Goal: Task Accomplishment & Management: Complete application form

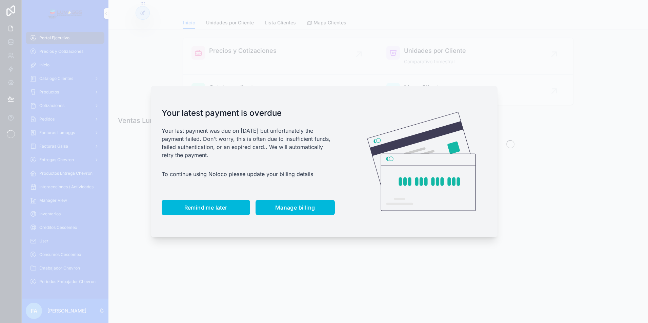
click at [201, 209] on span "Remind me later" at bounding box center [205, 207] width 43 height 7
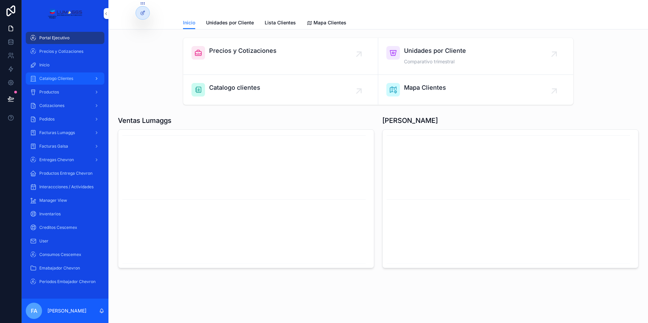
click at [65, 80] on span "Catalogo Clientes" at bounding box center [56, 78] width 34 height 5
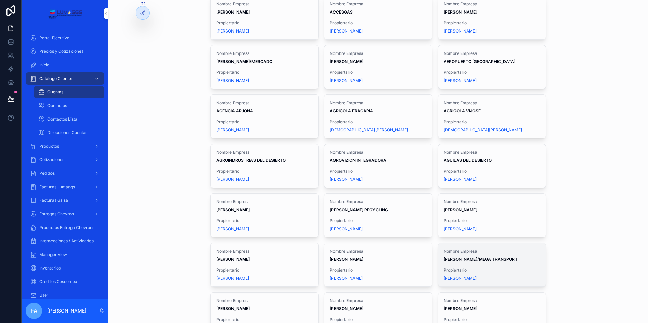
scroll to position [169, 0]
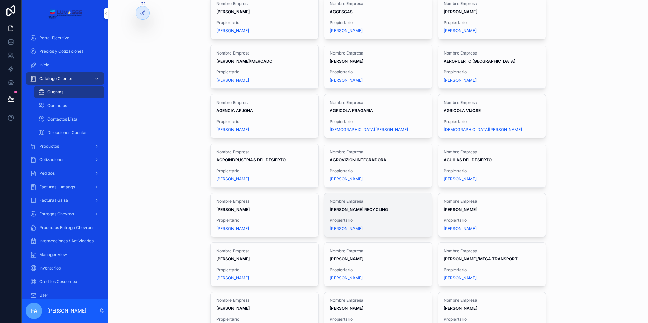
click at [352, 208] on strong "ALAN RECYCLING" at bounding box center [359, 209] width 58 height 5
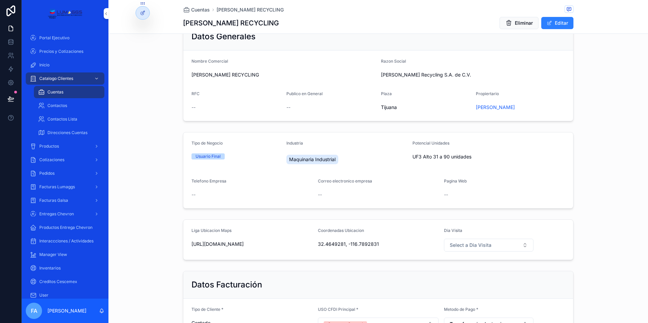
scroll to position [34, 0]
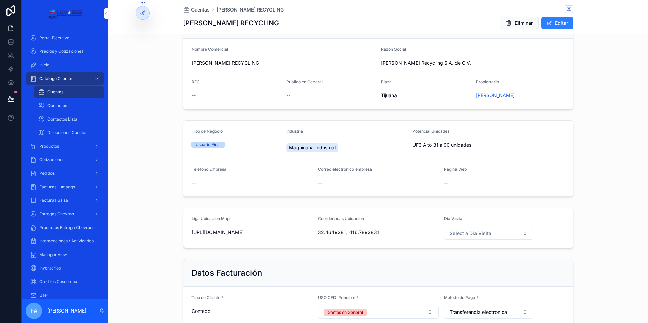
click at [443, 145] on span "UF3 Alto 31 a 90 unidades" at bounding box center [441, 145] width 59 height 7
click at [438, 144] on span "UF3 Alto 31 a 90 unidades" at bounding box center [441, 145] width 59 height 7
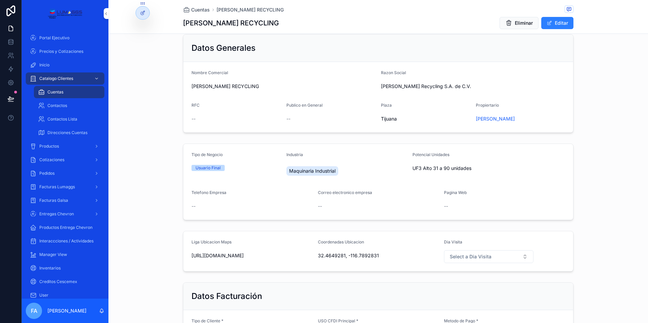
scroll to position [0, 0]
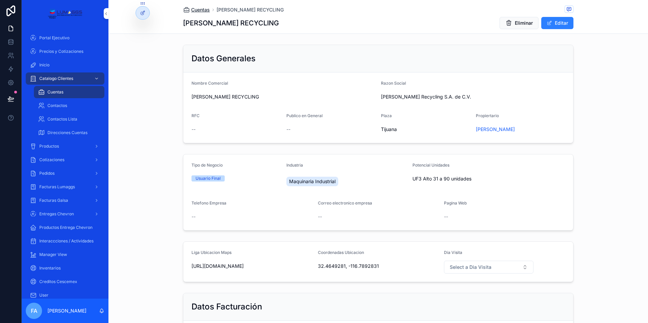
click at [196, 10] on span "Cuentas" at bounding box center [200, 9] width 19 height 7
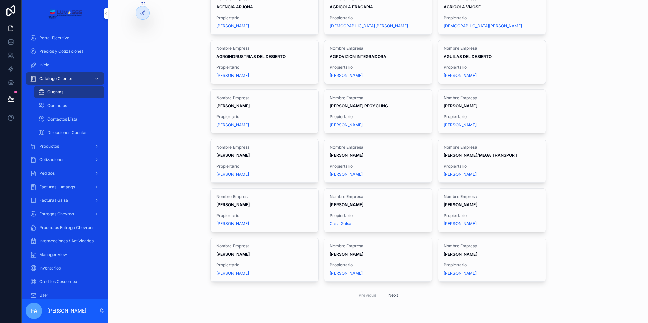
scroll to position [280, 0]
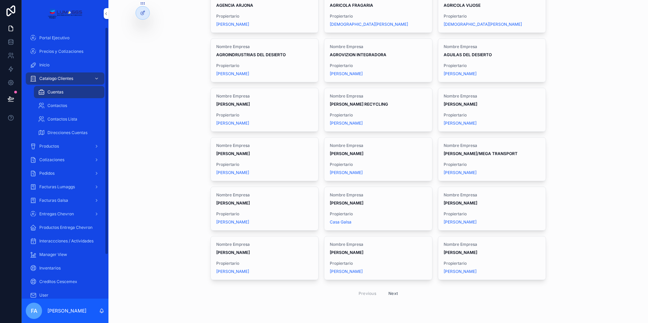
click at [169, 97] on div "Catalogo Clientes Cuentas 💼 Cuentas Directorio de empresas, prospectos y client…" at bounding box center [378, 161] width 540 height 323
click at [62, 160] on span "Cotizaciones" at bounding box center [51, 159] width 25 height 5
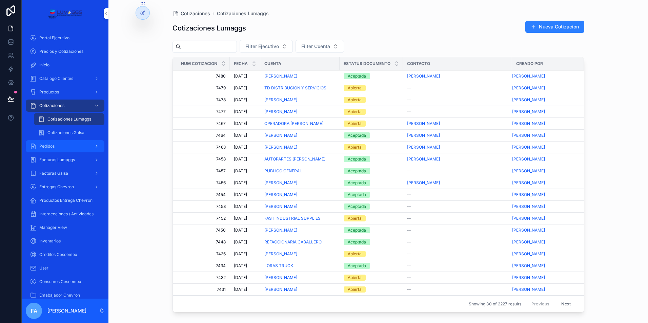
click at [52, 146] on span "Pedidos" at bounding box center [46, 146] width 15 height 5
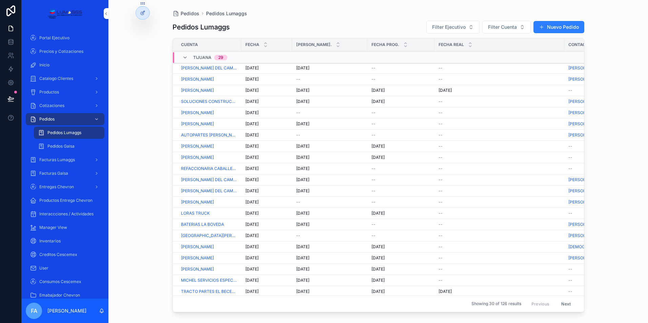
click at [250, 135] on span "7/10/2025" at bounding box center [251, 135] width 13 height 5
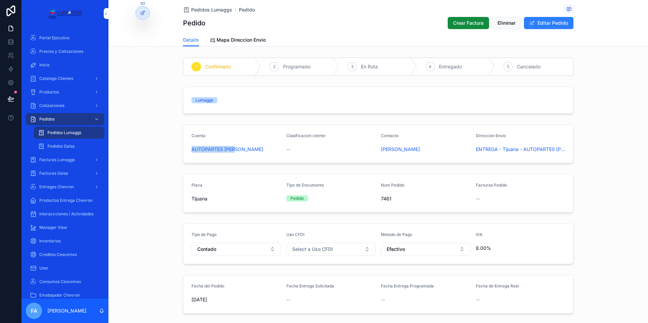
drag, startPoint x: 185, startPoint y: 149, endPoint x: 237, endPoint y: 153, distance: 52.7
click at [237, 153] on form "Cuenta AUTOPARTES ALEX Clasificacion cliente -- Contacto Alex Direccion Envio E…" at bounding box center [378, 144] width 390 height 38
copy span "AUTOPARTES ALEX"
click at [71, 118] on div "Pedidos" at bounding box center [65, 119] width 70 height 11
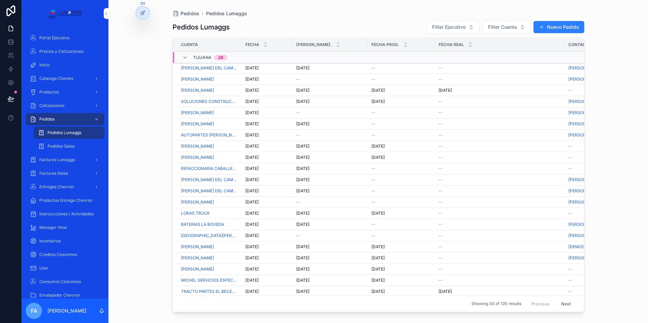
click at [300, 100] on span "7/10/2025" at bounding box center [302, 101] width 13 height 5
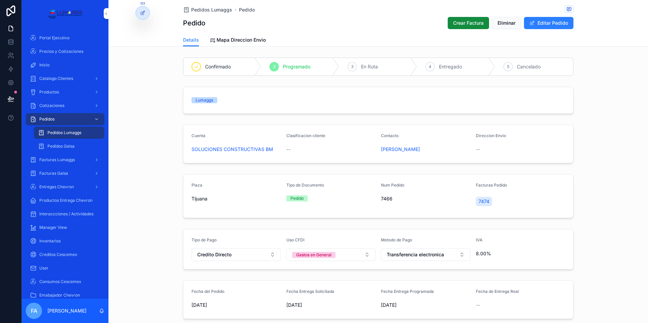
drag, startPoint x: 60, startPoint y: 80, endPoint x: 112, endPoint y: 77, distance: 52.3
click at [60, 80] on span "Catalogo Clientes" at bounding box center [56, 78] width 34 height 5
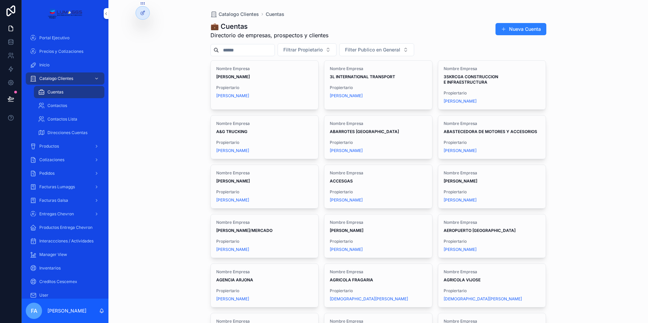
click at [250, 51] on input "scrollable content" at bounding box center [247, 49] width 56 height 9
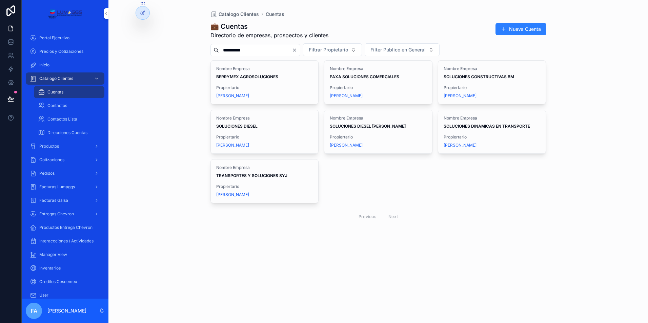
type input "**********"
click at [475, 79] on strong "SOLUCIONES CONSTRUCTIVAS BM" at bounding box center [479, 76] width 70 height 5
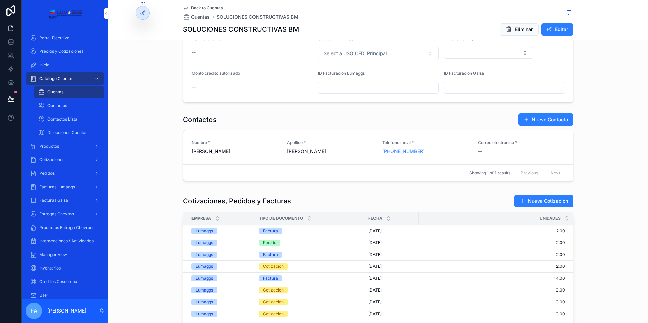
scroll to position [305, 0]
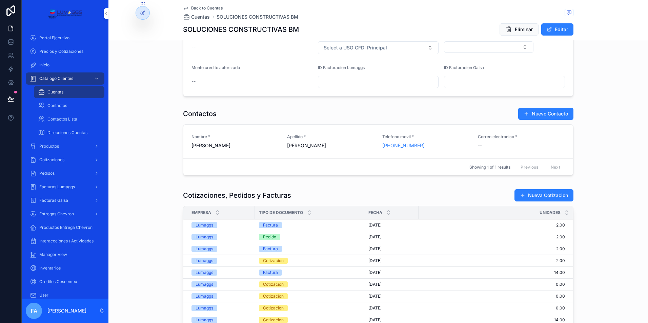
click at [270, 227] on div "Factura" at bounding box center [270, 225] width 15 height 6
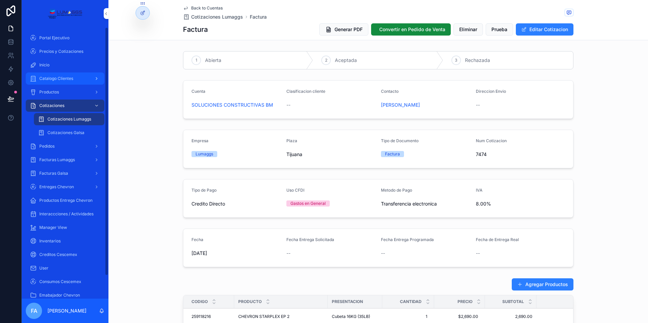
click at [52, 78] on span "Catalogo Clientes" at bounding box center [56, 78] width 34 height 5
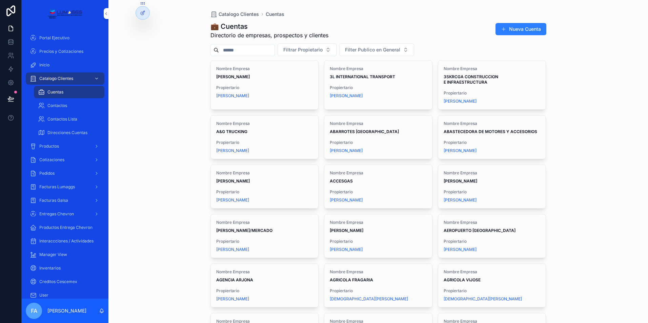
click at [229, 48] on input "scrollable content" at bounding box center [247, 49] width 56 height 9
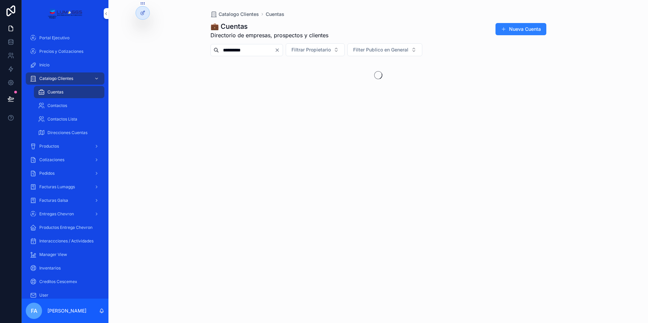
type input "**********"
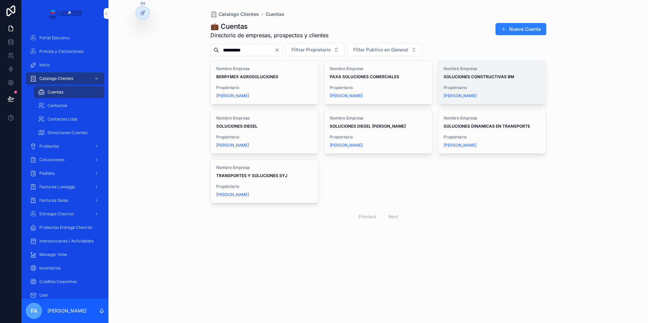
click at [478, 77] on strong "SOLUCIONES CONSTRUCTIVAS BM" at bounding box center [479, 76] width 70 height 5
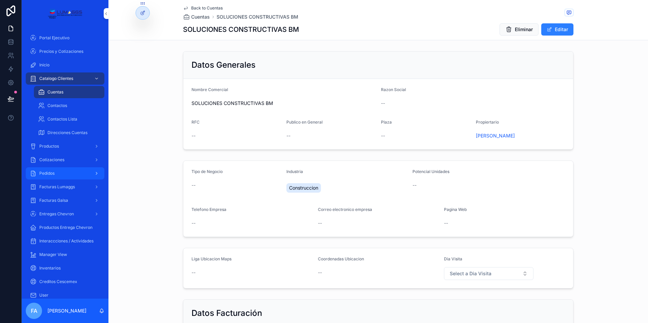
click at [47, 173] on span "Pedidos" at bounding box center [46, 173] width 15 height 5
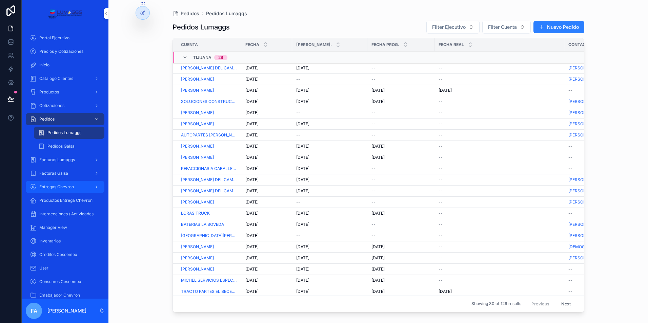
click at [80, 187] on div "Entregas Chevron" at bounding box center [65, 187] width 70 height 11
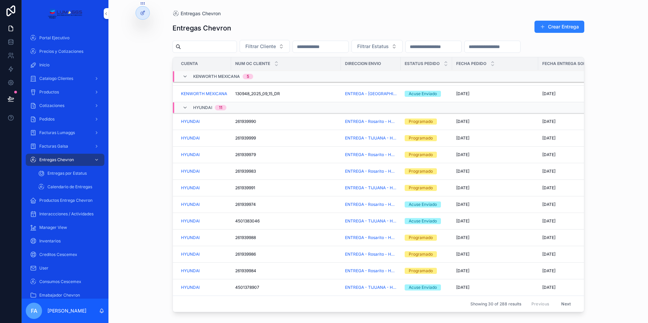
scroll to position [336, 0]
click at [414, 185] on div "Programado" at bounding box center [421, 188] width 24 height 6
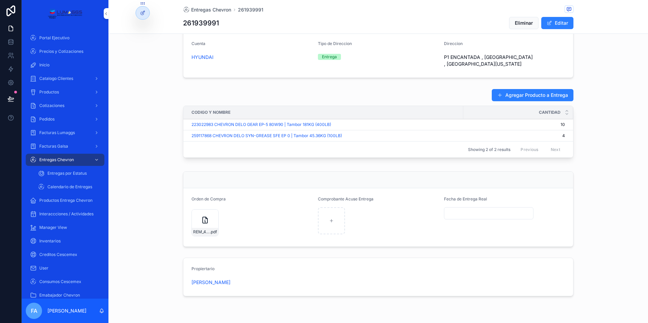
scroll to position [237, 0]
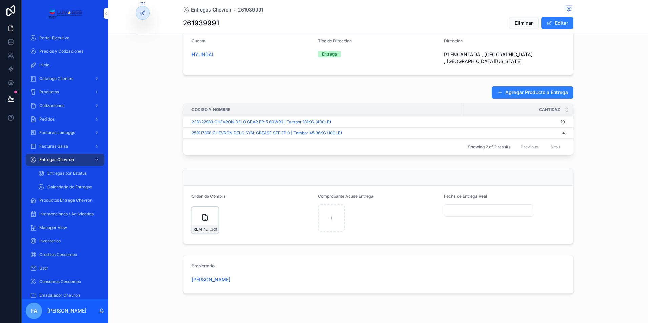
click at [202, 215] on icon "scrollable content" at bounding box center [205, 218] width 8 height 8
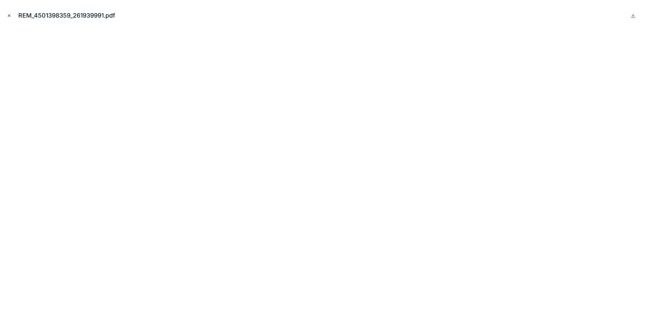
click at [8, 15] on icon "Close modal" at bounding box center [9, 16] width 2 height 2
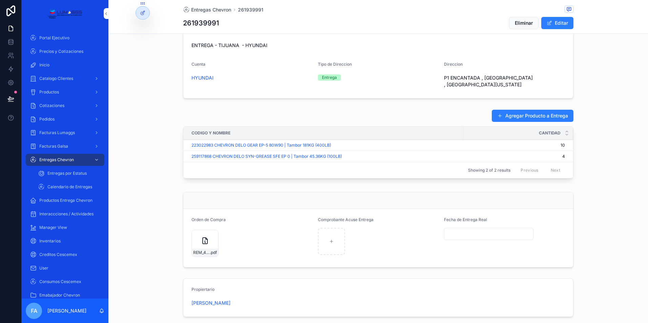
scroll to position [203, 0]
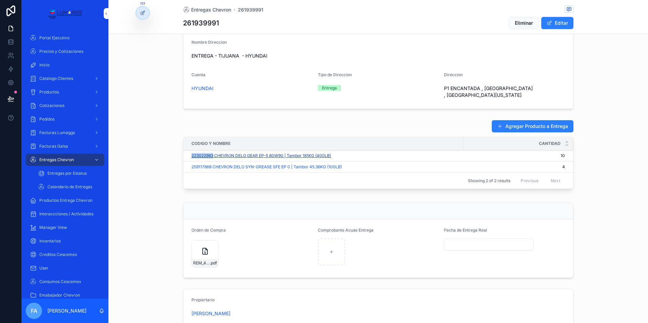
drag, startPoint x: 185, startPoint y: 148, endPoint x: 211, endPoint y: 149, distance: 26.1
click at [211, 150] on td "223022983 CHEVRON DELO GEAR EP-5 80W90 | Tambor 181KG (400LB)" at bounding box center [323, 155] width 280 height 11
copy span "223022983"
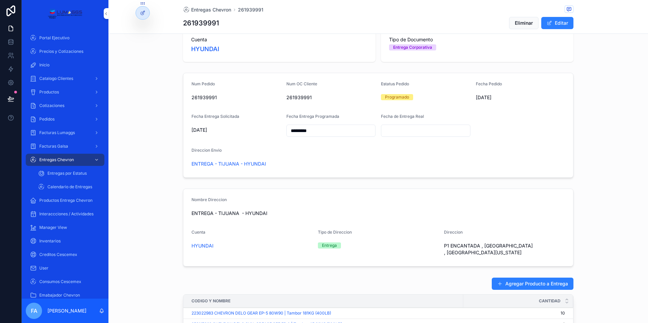
scroll to position [34, 0]
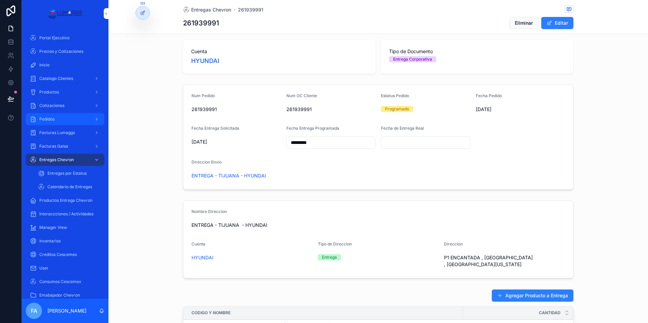
click at [54, 121] on span "Pedidos" at bounding box center [46, 119] width 15 height 5
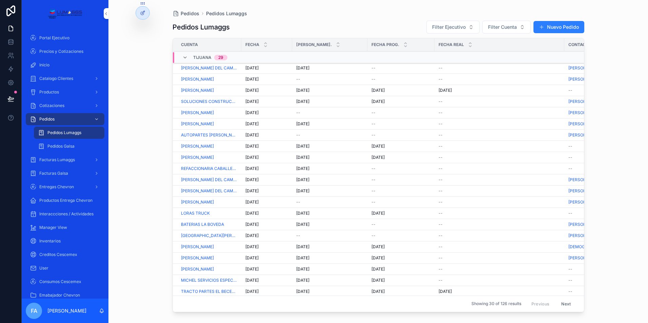
click at [253, 134] on span "7/10/2025" at bounding box center [251, 135] width 13 height 5
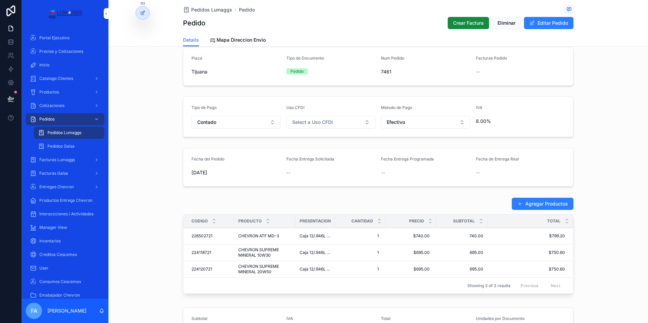
scroll to position [136, 0]
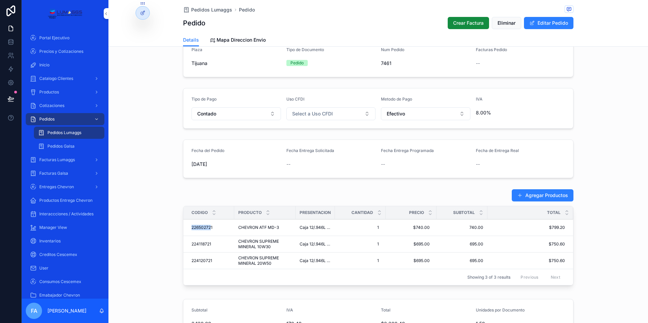
drag, startPoint x: 186, startPoint y: 226, endPoint x: 209, endPoint y: 227, distance: 23.1
click at [209, 227] on td "226502721 226502721" at bounding box center [208, 228] width 51 height 17
click at [158, 208] on div "Agregar Productos Codigo Producto Presentacion Cantidad Precio Subtotal Total 2…" at bounding box center [378, 238] width 540 height 105
drag, startPoint x: 186, startPoint y: 227, endPoint x: 215, endPoint y: 229, distance: 29.2
click at [215, 229] on td "226502721 226502721" at bounding box center [208, 228] width 51 height 17
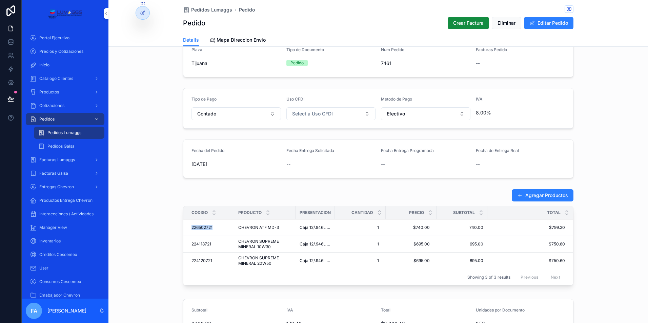
copy span "226502721"
drag, startPoint x: 188, startPoint y: 242, endPoint x: 211, endPoint y: 243, distance: 23.1
click at [211, 243] on td "224118721 224118721" at bounding box center [208, 244] width 51 height 17
copy span "224118721"
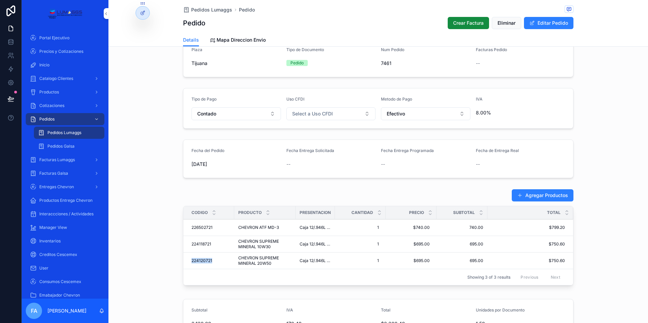
drag, startPoint x: 185, startPoint y: 262, endPoint x: 211, endPoint y: 263, distance: 26.8
click at [211, 263] on td "224120721 224120721" at bounding box center [208, 261] width 51 height 17
copy span "224120721"
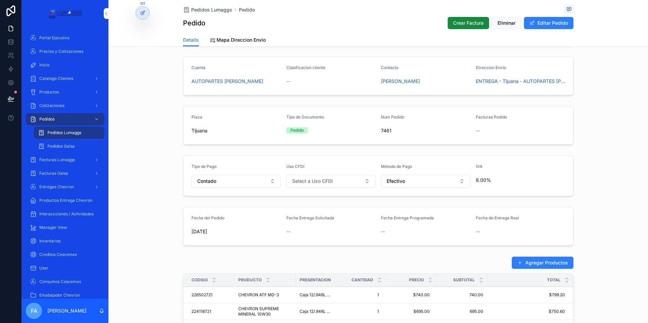
scroll to position [68, 0]
click at [210, 8] on span "Pedidos Lumaggs" at bounding box center [211, 9] width 41 height 7
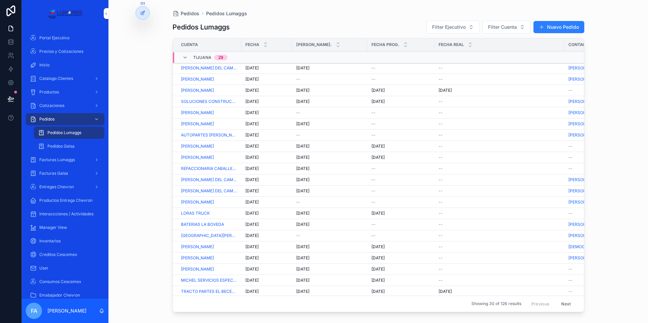
click at [255, 79] on span "7/10/2025" at bounding box center [251, 79] width 13 height 5
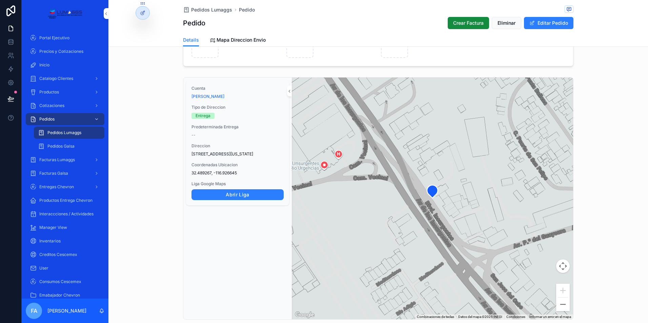
scroll to position [508, 0]
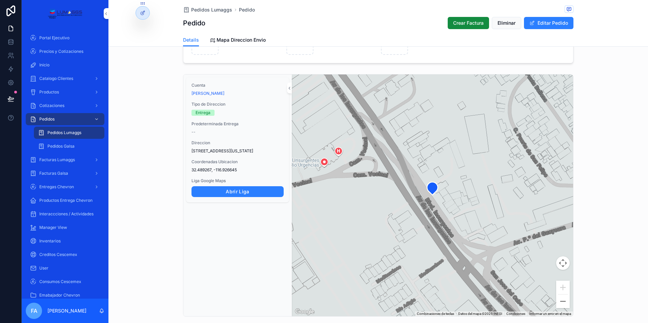
click at [455, 52] on div "scrollable content" at bounding box center [425, 41] width 89 height 27
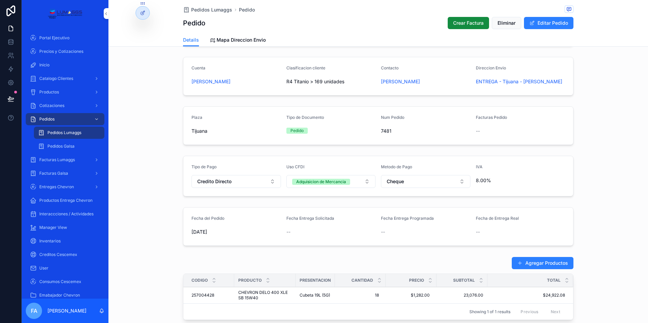
scroll to position [34, 0]
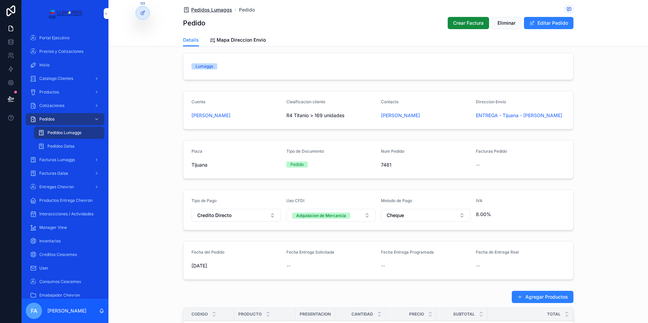
click at [199, 11] on span "Pedidos Lumaggs" at bounding box center [211, 9] width 41 height 7
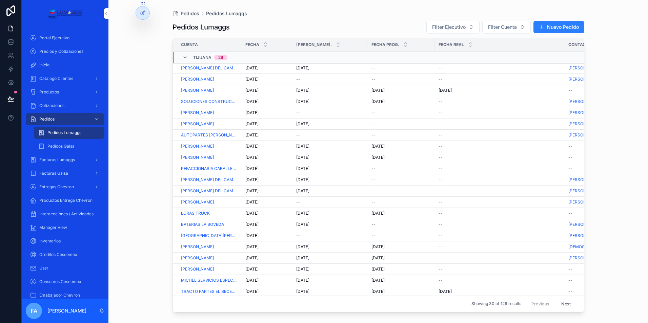
click at [254, 135] on span "7/10/2025" at bounding box center [251, 135] width 13 height 5
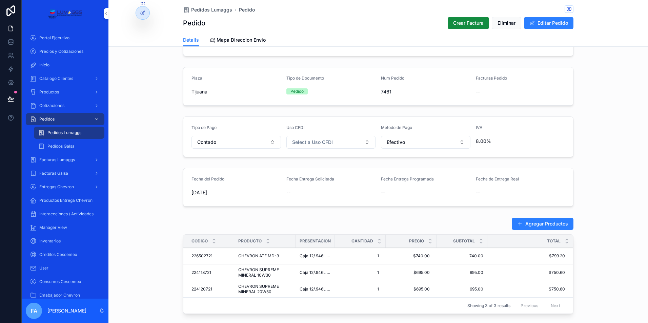
scroll to position [169, 0]
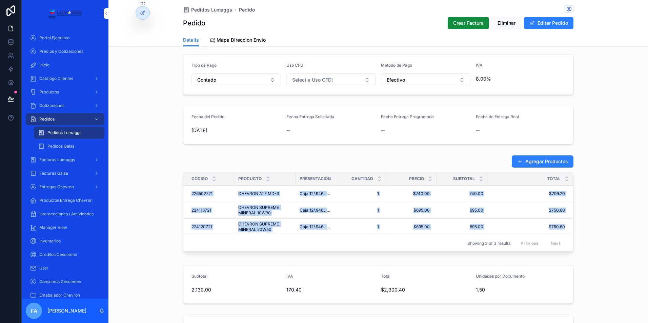
drag, startPoint x: 188, startPoint y: 191, endPoint x: 567, endPoint y: 227, distance: 380.6
click at [567, 227] on tbody "226502721 226502721 CHEVRON ATF MD-3 CHEVRON ATF MD-3 Caja 12/.946L (1QT) 1 1 $…" at bounding box center [378, 211] width 390 height 50
copy tbody "226502721 226502721 CHEVRON ATF MD-3 CHEVRON ATF MD-3 Caja 12/.946L (1QT) 1 1 $…"
click at [58, 144] on span "Pedidos Galsa" at bounding box center [60, 146] width 27 height 5
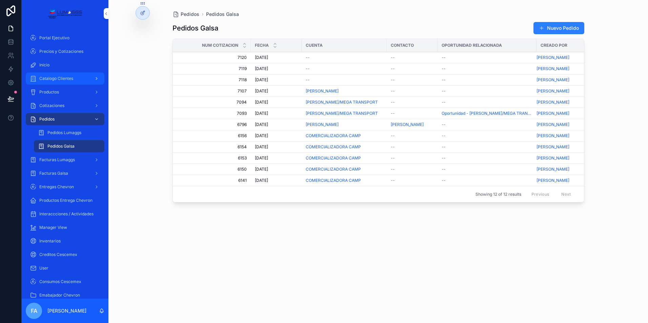
click at [67, 80] on span "Catalogo Clientes" at bounding box center [56, 78] width 34 height 5
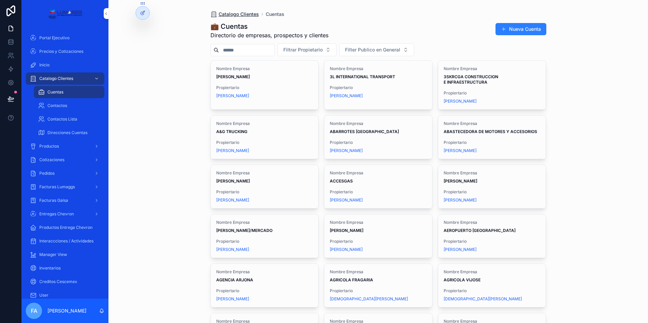
click at [232, 15] on span "Catalogo Clientes" at bounding box center [239, 14] width 40 height 7
click at [235, 48] on input "scrollable content" at bounding box center [247, 49] width 56 height 9
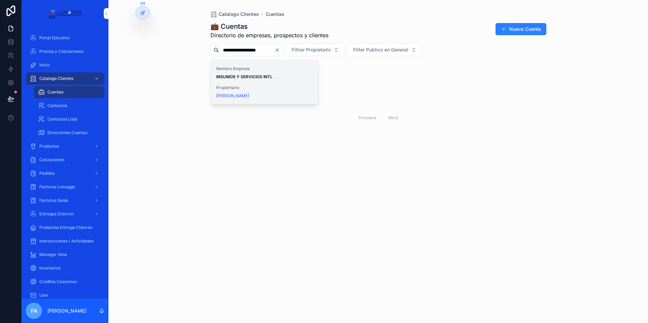
type input "**********"
click at [231, 76] on strong "INSUMOS Y SERVICIOS INTL" at bounding box center [244, 76] width 56 height 5
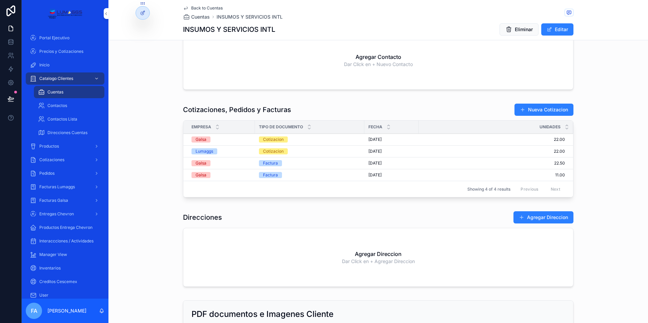
scroll to position [392, 0]
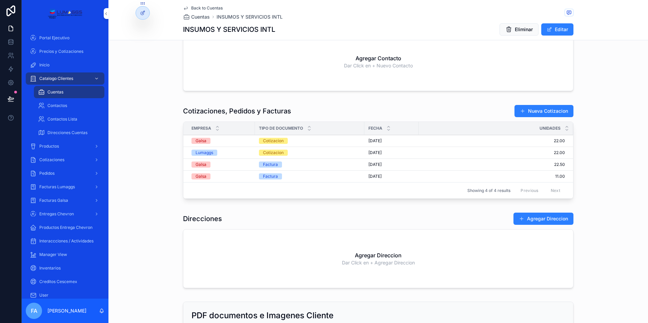
click at [268, 141] on div "Cotizacion" at bounding box center [273, 141] width 21 height 6
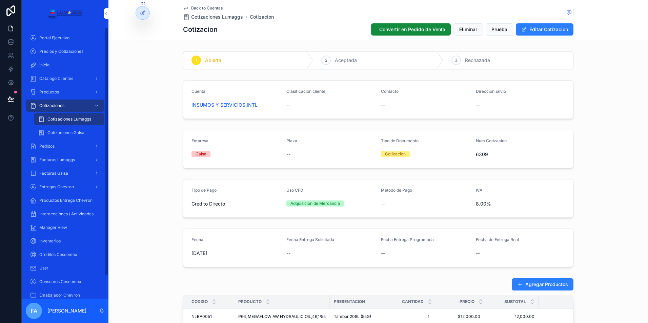
drag, startPoint x: 61, startPoint y: 144, endPoint x: 130, endPoint y: 134, distance: 70.0
click at [61, 144] on div "Pedidos" at bounding box center [65, 146] width 70 height 11
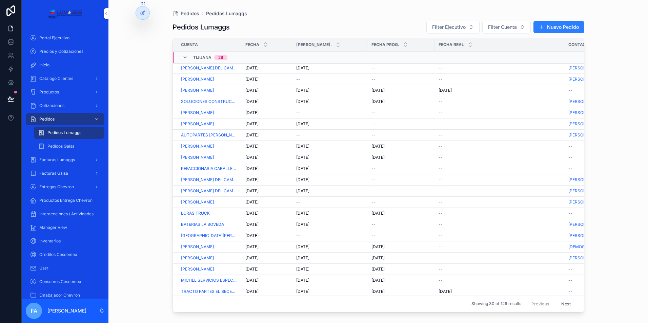
click at [252, 79] on span "7/10/2025" at bounding box center [251, 79] width 13 height 5
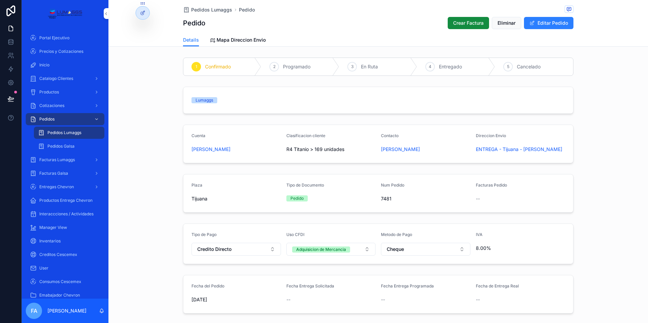
drag, startPoint x: 185, startPoint y: 148, endPoint x: 272, endPoint y: 151, distance: 86.8
click at [272, 151] on form "Cuenta JUAN CARLOS CASILLAS GALLADO Clasificacion cliente R4 Titanio > 169 unid…" at bounding box center [378, 144] width 390 height 38
copy span "[PERSON_NAME]"
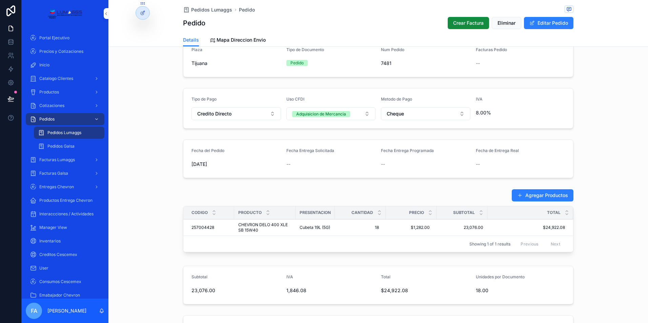
scroll to position [169, 0]
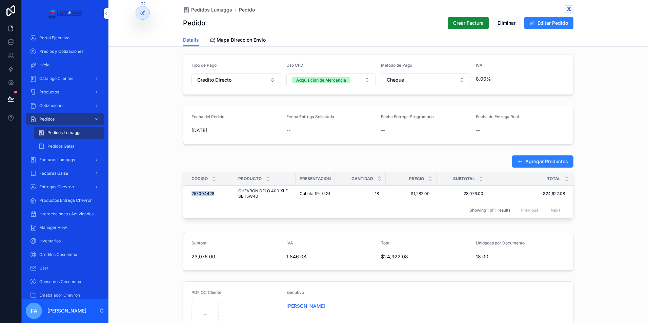
drag, startPoint x: 185, startPoint y: 194, endPoint x: 215, endPoint y: 191, distance: 30.2
click at [215, 191] on td "257004428 257004428" at bounding box center [208, 194] width 51 height 17
copy span "257004428"
click at [207, 13] on span "Pedidos Lumaggs" at bounding box center [211, 9] width 41 height 7
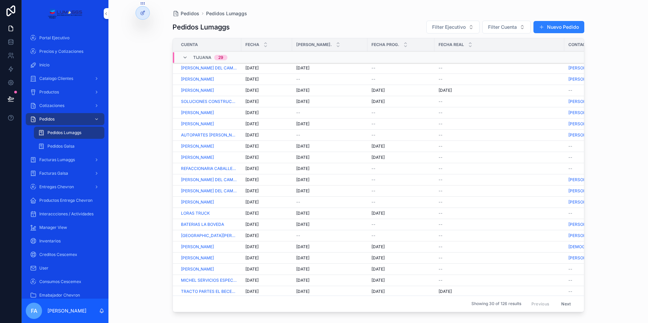
click at [250, 78] on span "7/10/2025" at bounding box center [251, 79] width 13 height 5
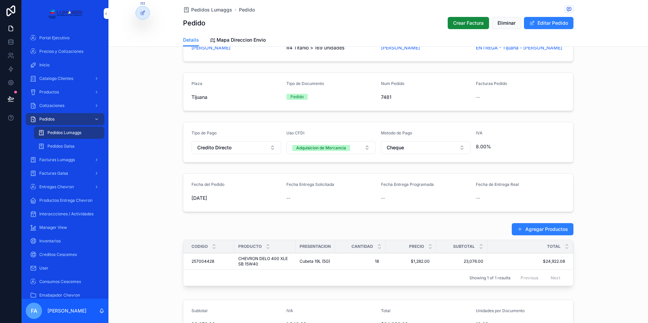
scroll to position [68, 0]
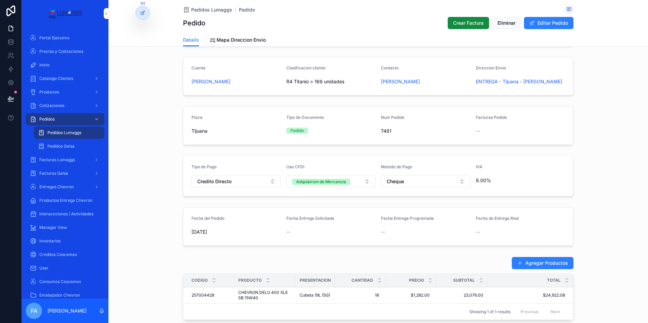
drag, startPoint x: 184, startPoint y: 82, endPoint x: 272, endPoint y: 80, distance: 88.5
click at [272, 80] on form "Cuenta JUAN CARLOS CASILLAS GALLADO Clasificacion cliente R4 Titanio > 169 unid…" at bounding box center [378, 76] width 390 height 38
copy span "[PERSON_NAME]"
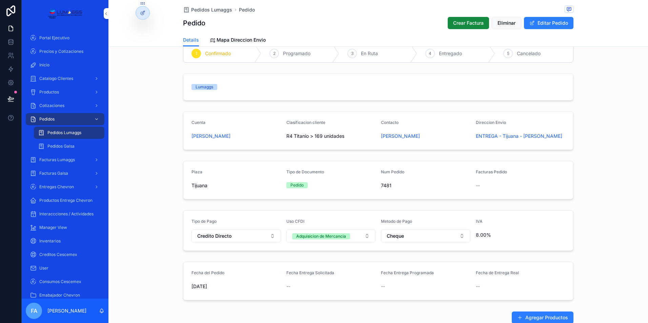
scroll to position [0, 0]
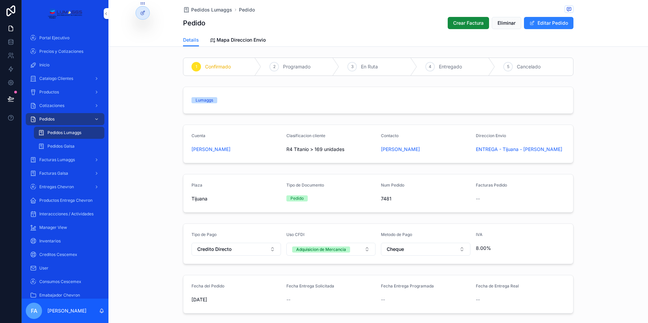
click at [163, 146] on div "Cuenta JUAN CARLOS CASILLAS GALLADO Clasificacion cliente R4 Titanio > 169 unid…" at bounding box center [378, 144] width 540 height 44
click at [184, 147] on form "Cuenta JUAN CARLOS CASILLAS GALLADO Clasificacion cliente R4 Titanio > 169 unid…" at bounding box center [378, 144] width 390 height 38
drag, startPoint x: 184, startPoint y: 148, endPoint x: 419, endPoint y: 147, distance: 234.5
click at [419, 147] on form "Cuenta JUAN CARLOS CASILLAS GALLADO Clasificacion cliente R4 Titanio > 169 unid…" at bounding box center [378, 144] width 390 height 38
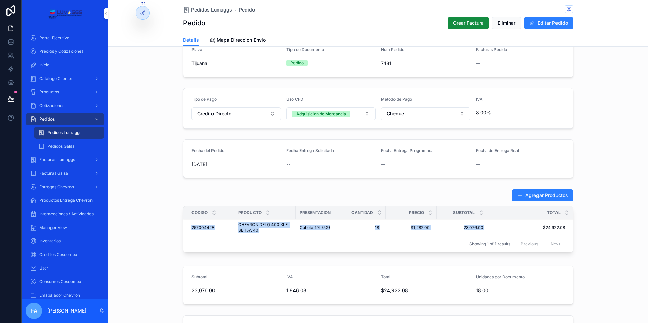
drag, startPoint x: 184, startPoint y: 228, endPoint x: 489, endPoint y: 228, distance: 304.3
click at [489, 228] on tr "257004428 257004428 CHEVRON DELO 400 XLE SB 15W40 CHEVRON DELO 400 XLE SB 15W40…" at bounding box center [378, 228] width 390 height 17
click at [267, 188] on div "Agregar Productos Codigo Producto Presentacion Cantidad Precio Subtotal Total 2…" at bounding box center [378, 222] width 540 height 72
drag, startPoint x: 188, startPoint y: 229, endPoint x: 488, endPoint y: 229, distance: 300.6
click at [488, 229] on tr "257004428 257004428 CHEVRON DELO 400 XLE SB 15W40 CHEVRON DELO 400 XLE SB 15W40…" at bounding box center [378, 228] width 390 height 17
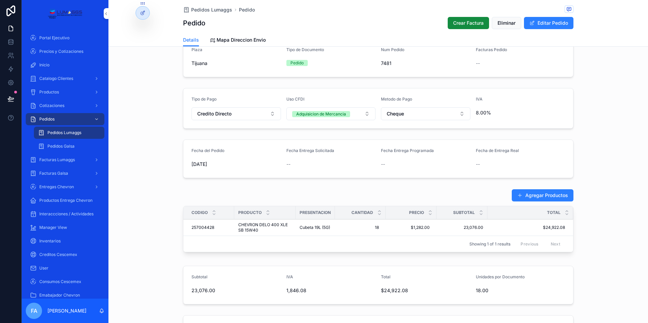
click at [385, 176] on form "Fecha del Pedido 7/10/2025 Fecha Entrega Solicitada -- Fecha Entrega Programada…" at bounding box center [378, 159] width 390 height 38
drag, startPoint x: 295, startPoint y: 227, endPoint x: 431, endPoint y: 231, distance: 135.6
click at [431, 231] on tr "257004428 257004428 CHEVRON DELO 400 XLE SB 15W40 CHEVRON DELO 400 XLE SB 15W40…" at bounding box center [378, 228] width 390 height 17
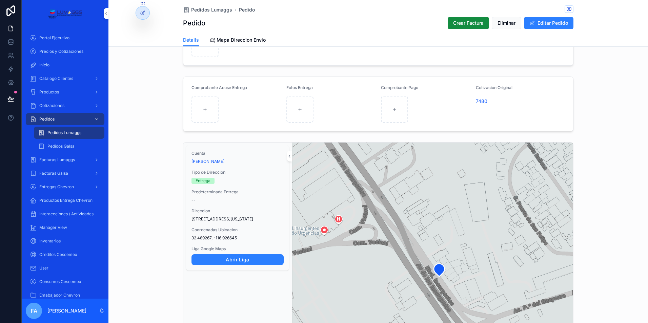
scroll to position [441, 0]
click at [237, 265] on link "Abrir Liga" at bounding box center [237, 259] width 92 height 11
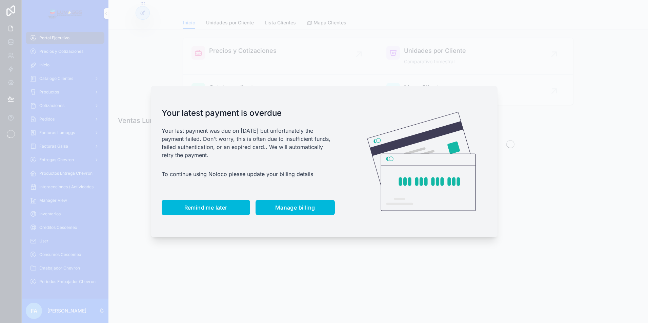
click at [196, 209] on span "Remind me later" at bounding box center [205, 207] width 43 height 7
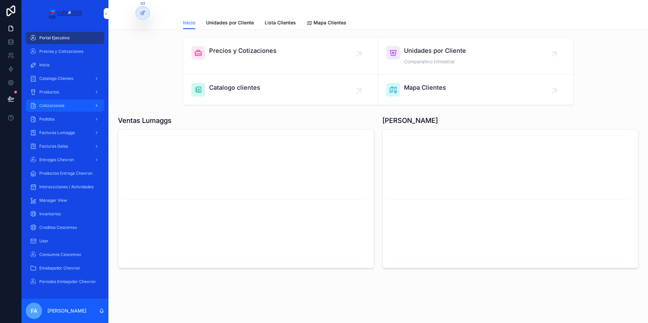
click at [61, 106] on span "Cotizaciones" at bounding box center [51, 105] width 25 height 5
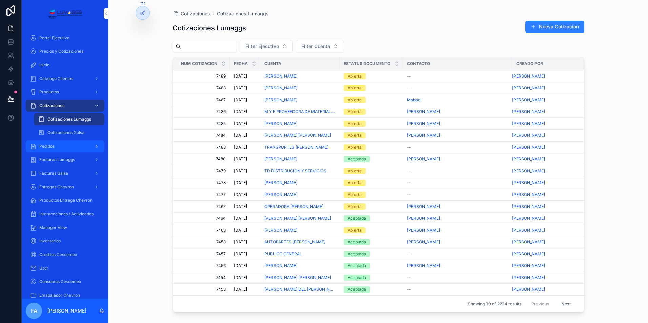
click at [55, 147] on div "Pedidos" at bounding box center [65, 146] width 70 height 11
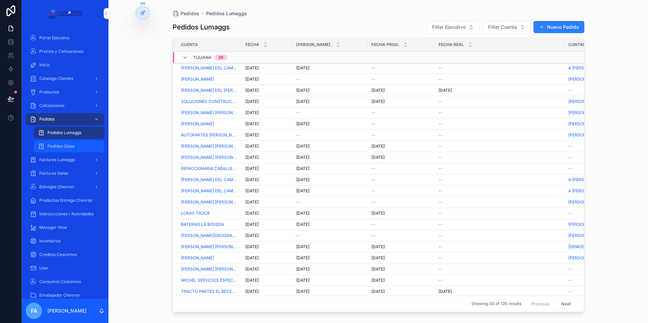
click at [69, 147] on span "Pedidos Galsa" at bounding box center [60, 146] width 27 height 5
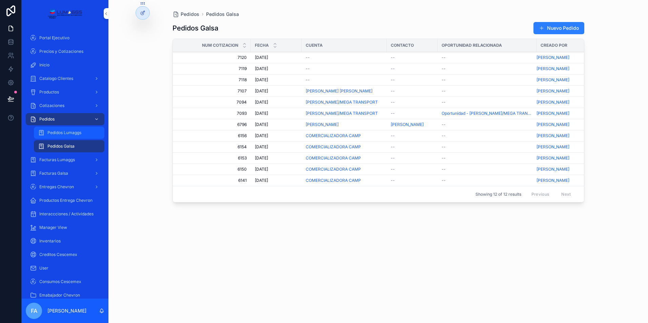
click at [74, 133] on span "Pedidos Lumaggs" at bounding box center [64, 132] width 34 height 5
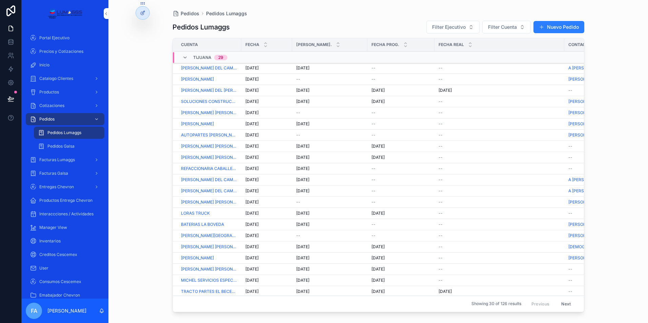
click at [297, 78] on span "--" at bounding box center [298, 79] width 4 height 5
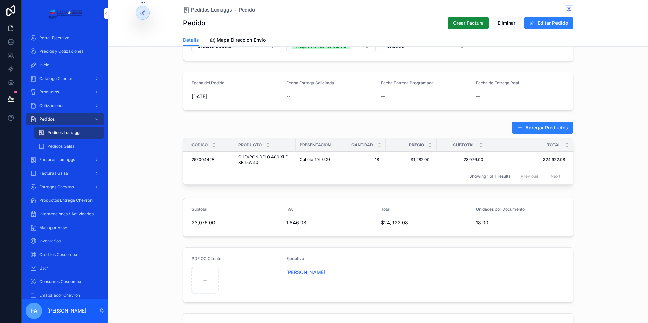
scroll to position [136, 0]
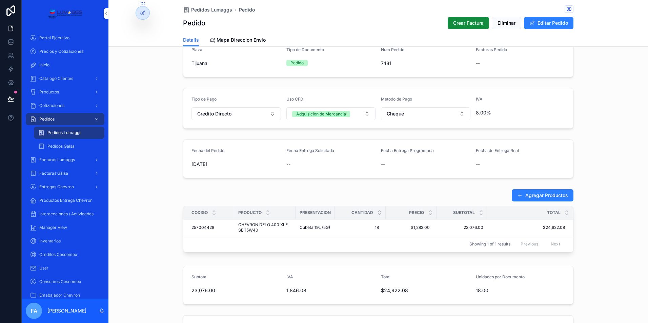
click at [301, 158] on div "Fecha Entrega Solicitada --" at bounding box center [330, 159] width 89 height 22
click at [537, 21] on button "Editar Pedido" at bounding box center [548, 23] width 49 height 12
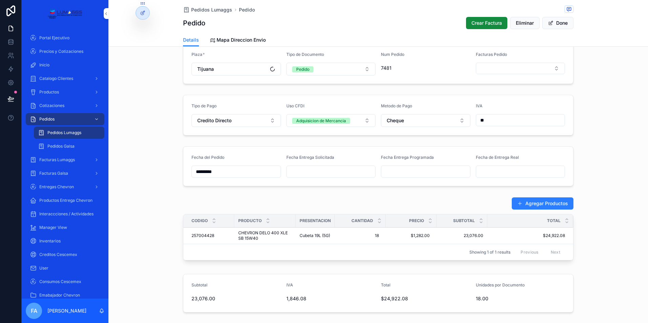
scroll to position [138, 0]
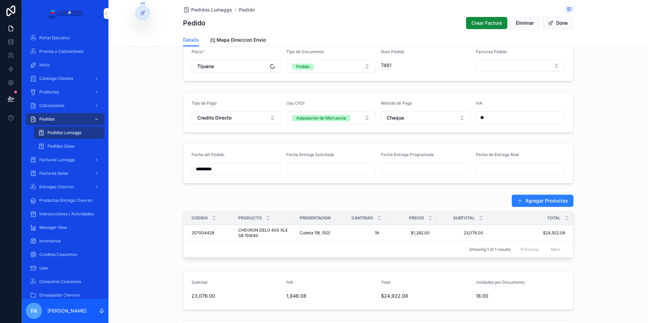
click at [296, 168] on input "scrollable content" at bounding box center [331, 168] width 89 height 9
click at [319, 240] on button "8" at bounding box center [316, 240] width 12 height 12
type input "*********"
click at [399, 170] on input "scrollable content" at bounding box center [425, 168] width 89 height 9
click at [412, 240] on button "8" at bounding box center [411, 240] width 12 height 12
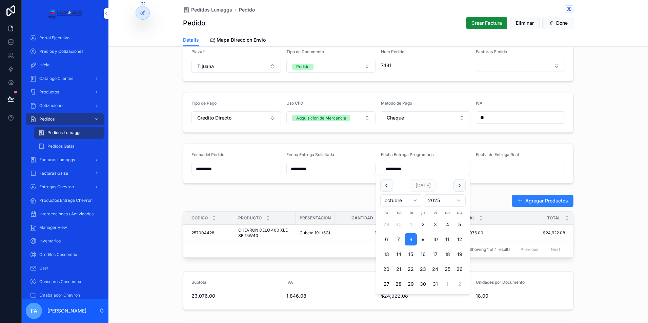
type input "*********"
click at [47, 106] on span "Cotizaciones" at bounding box center [51, 105] width 25 height 5
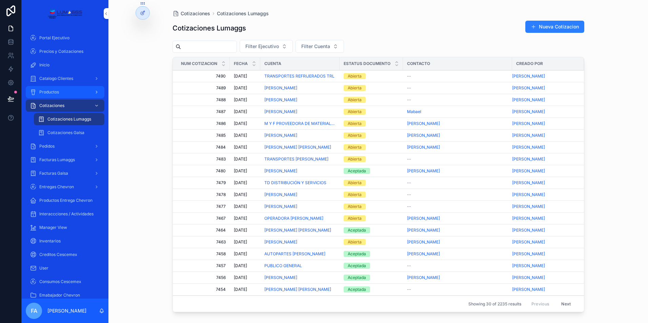
click at [50, 94] on span "Productos" at bounding box center [49, 91] width 20 height 5
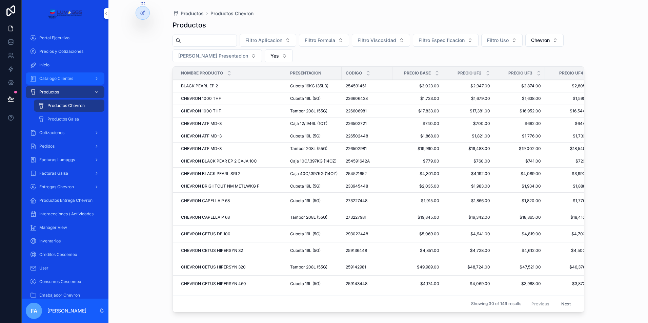
click at [59, 81] on span "Catalogo Clientes" at bounding box center [56, 78] width 34 height 5
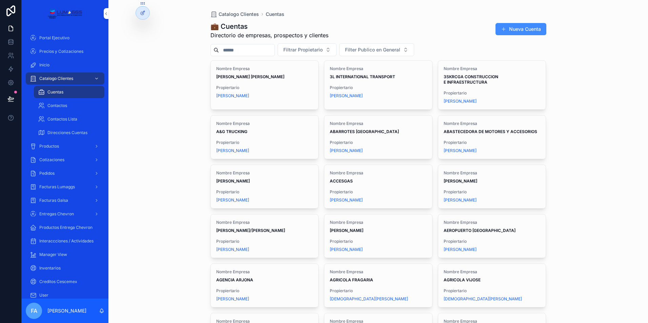
click at [515, 29] on button "Nueva Cuenta" at bounding box center [520, 29] width 51 height 12
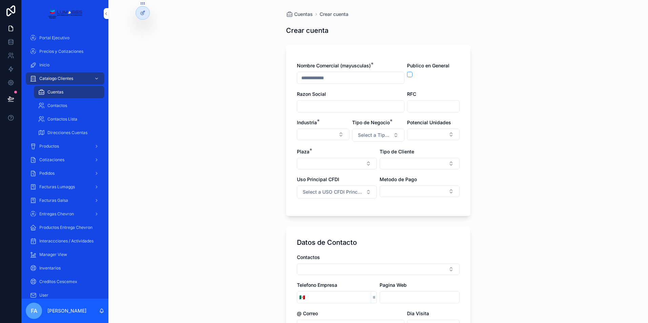
click at [383, 77] on input "scrollable content" at bounding box center [350, 77] width 107 height 9
paste input "**********"
type input "**********"
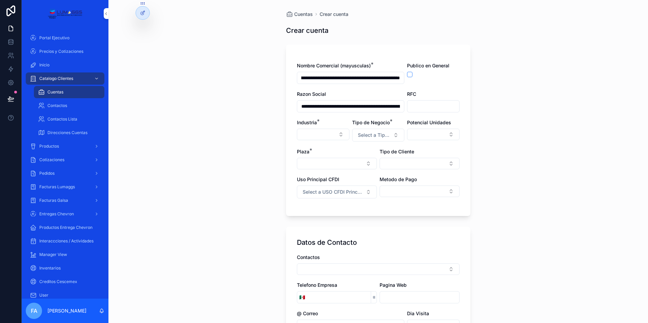
type input "**********"
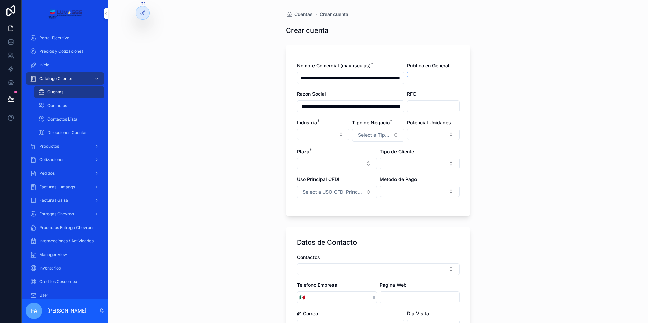
type input "**********"
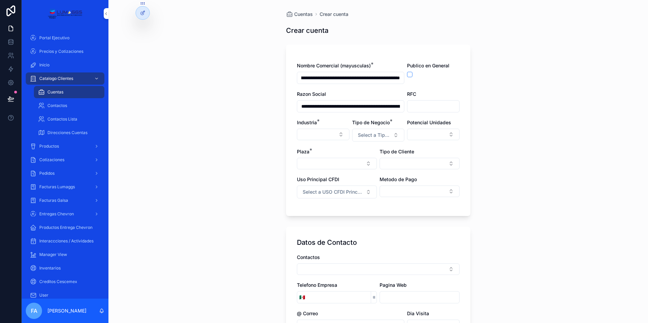
type input "**********"
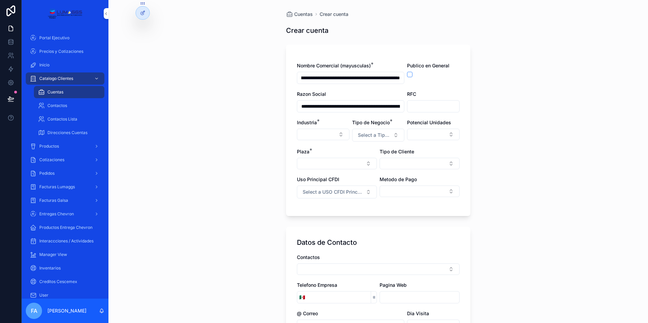
type input "**********"
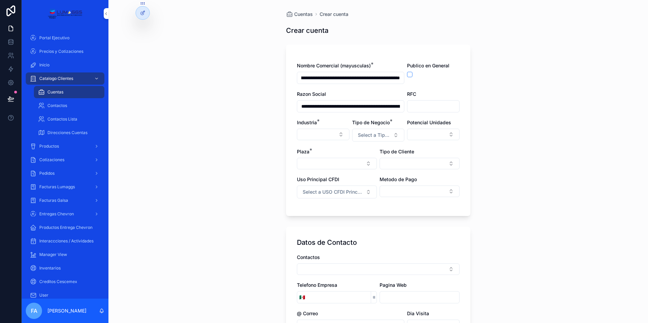
type input "**********"
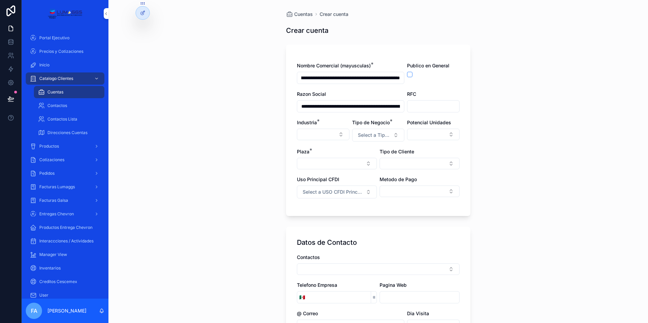
type input "**********"
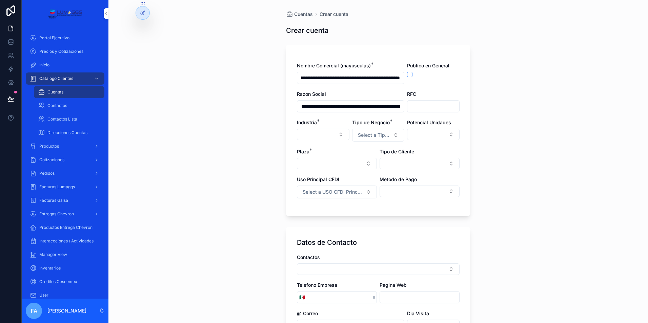
type input "**********"
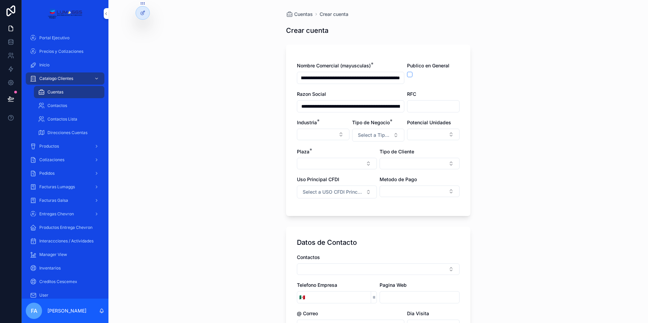
type input "**********"
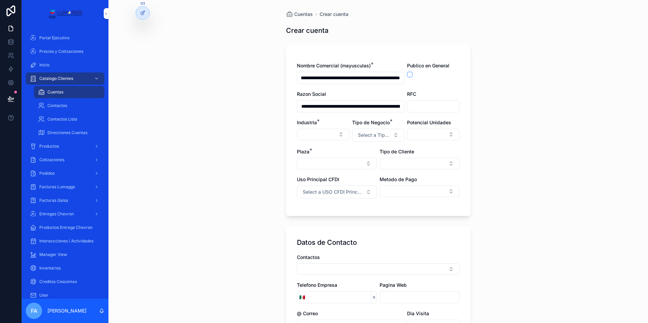
type input "**********"
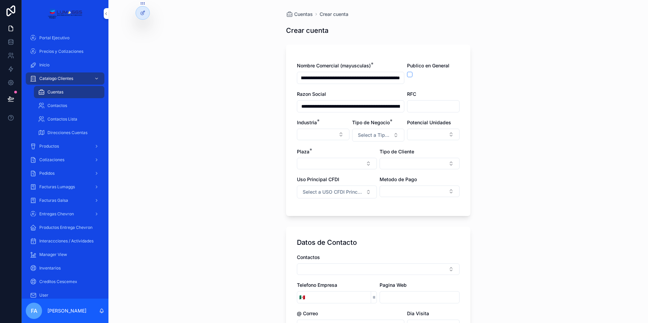
type input "**********"
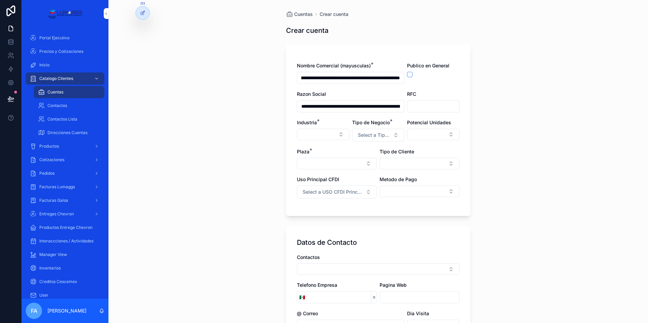
type input "**********"
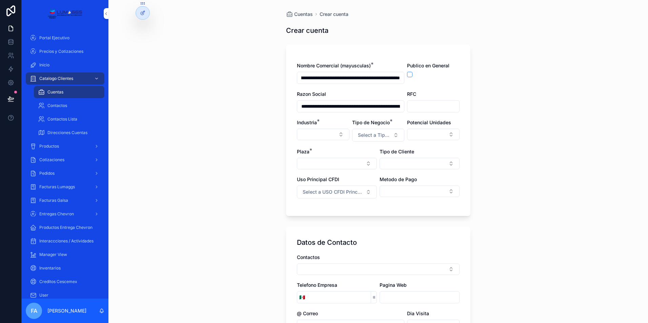
type input "**********"
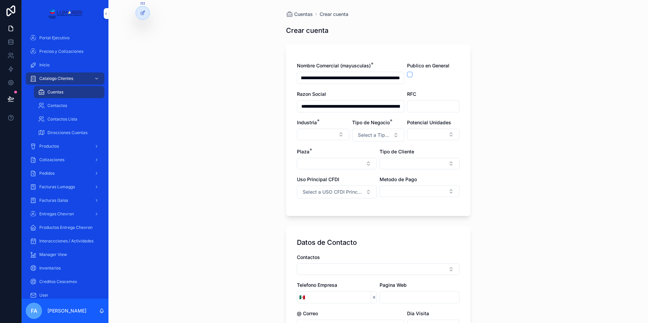
type input "**********"
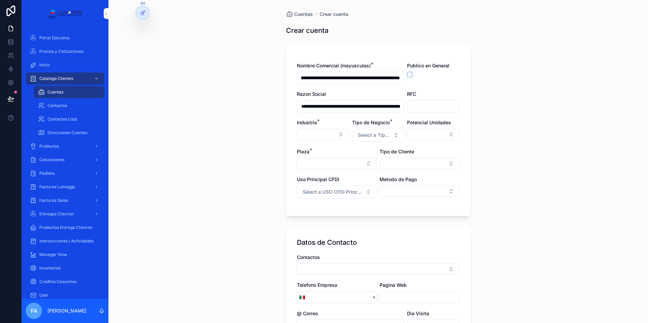
type input "**********"
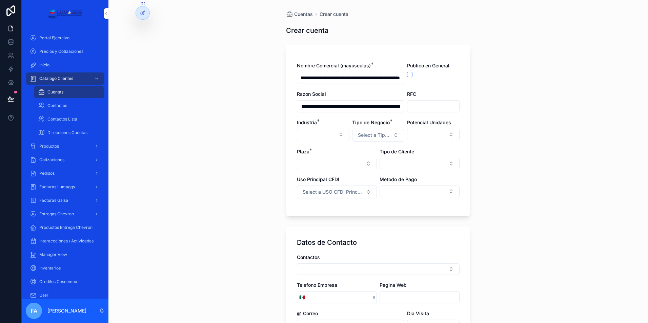
type input "**********"
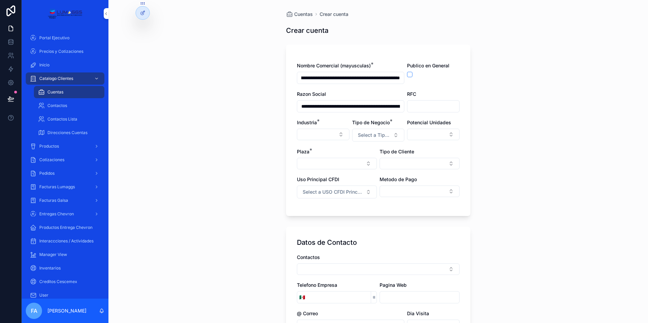
type input "**********"
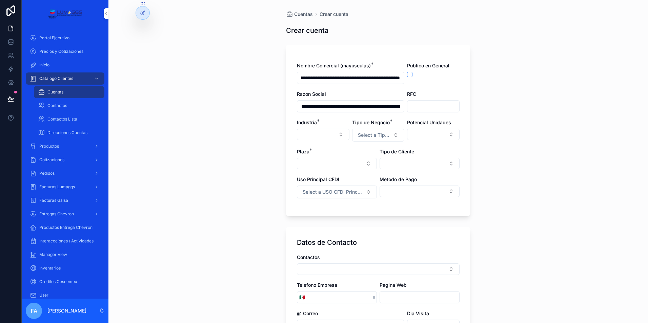
type input "**********"
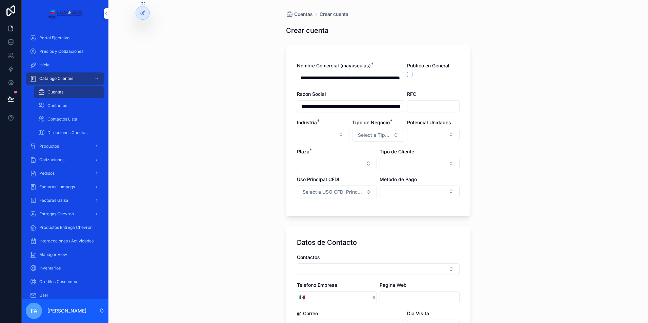
type input "**********"
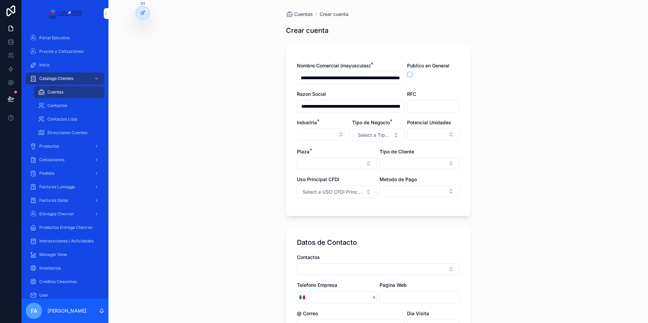
type input "**********"
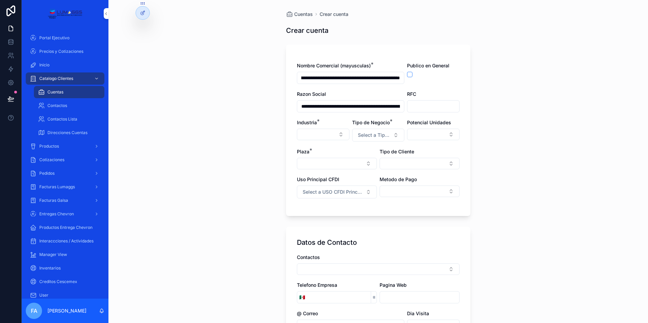
type input "**********"
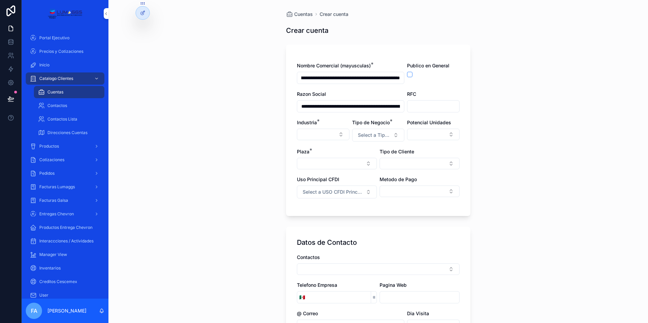
type input "**********"
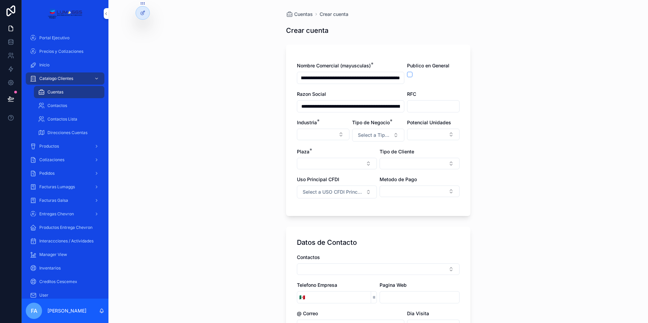
type input "**********"
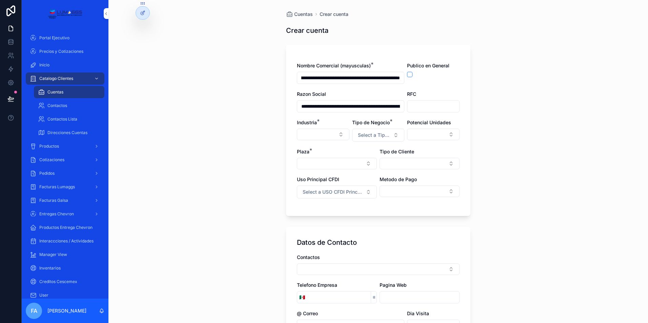
type input "**********"
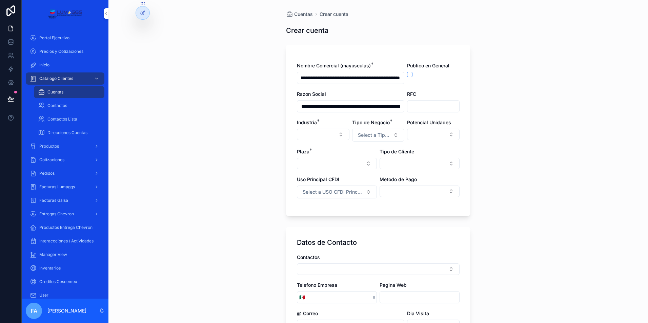
type input "**********"
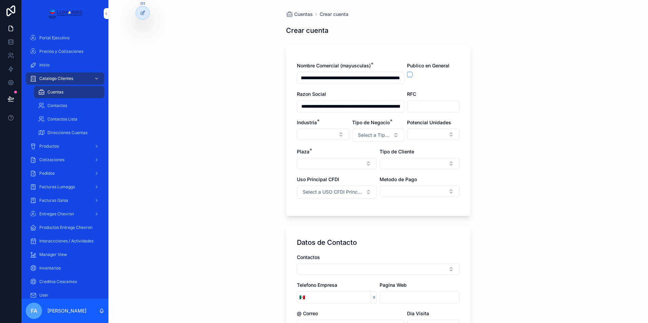
type input "**********"
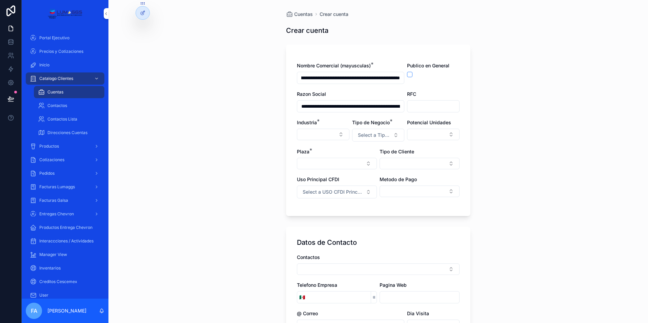
type input "**********"
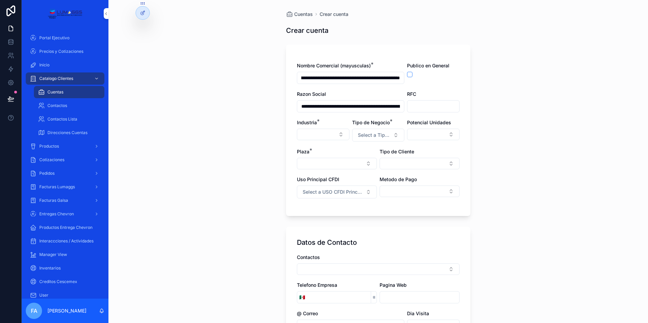
type input "**********"
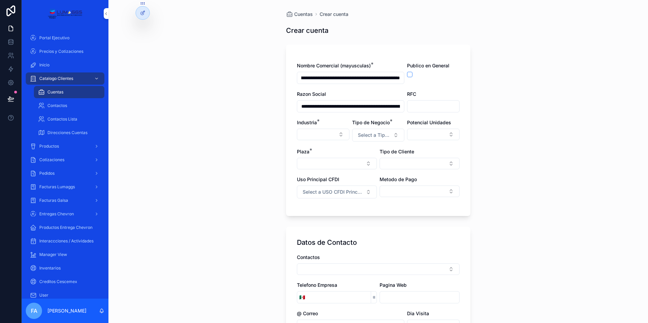
type input "**********"
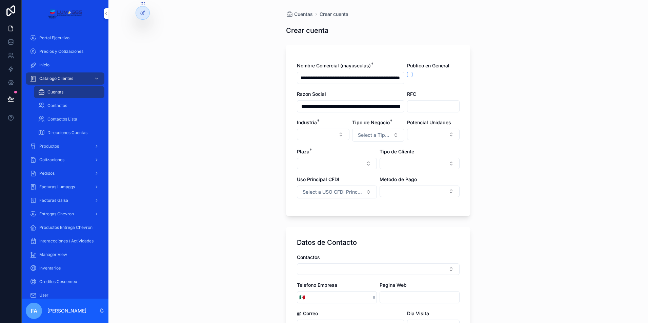
type input "**********"
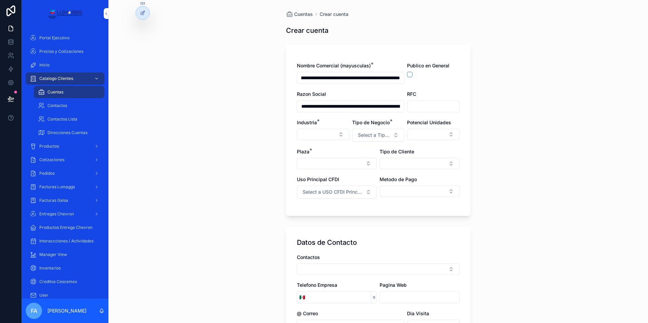
type input "**********"
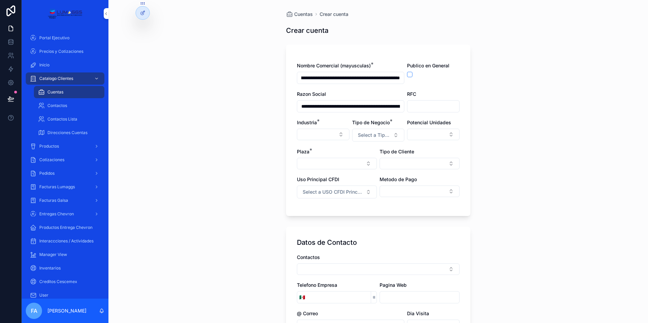
type input "**********"
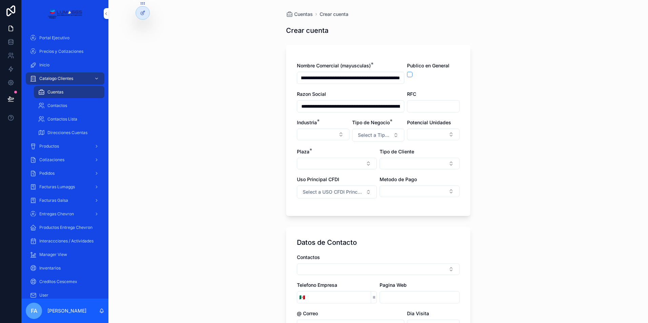
type input "**********"
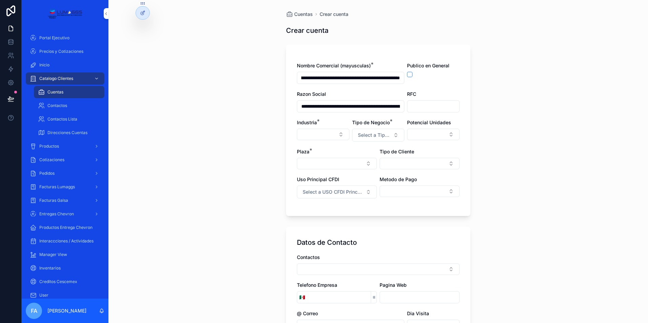
type input "**********"
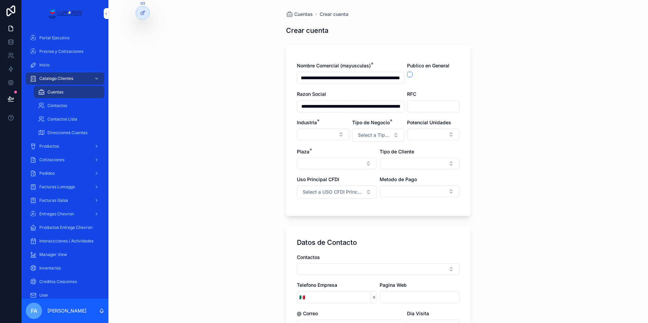
type input "**********"
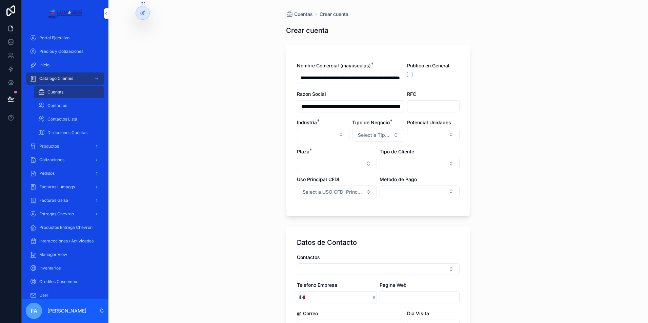
type input "**********"
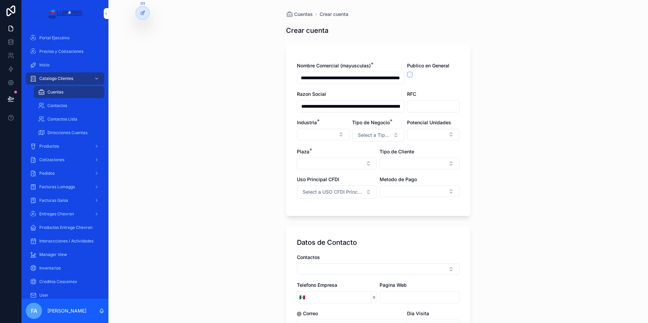
type input "**********"
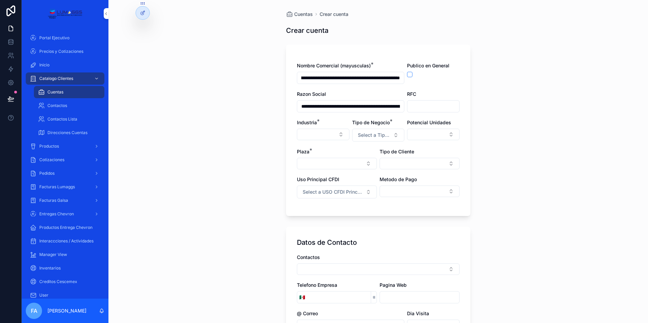
type input "**********"
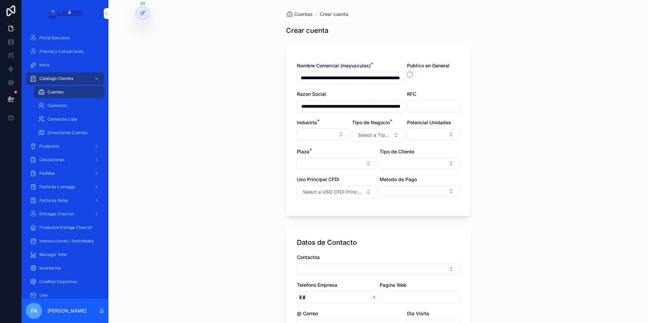
type input "**********"
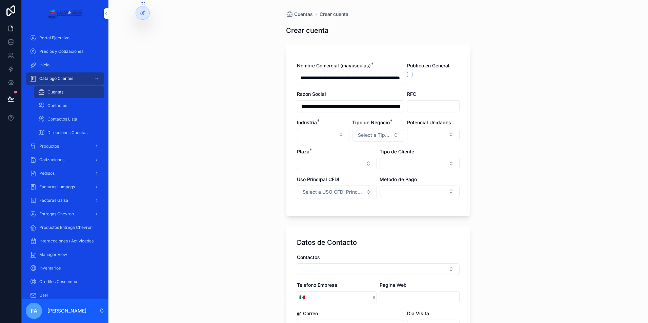
type input "**********"
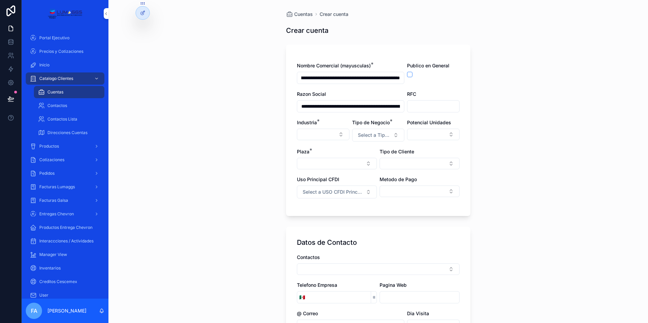
type input "**********"
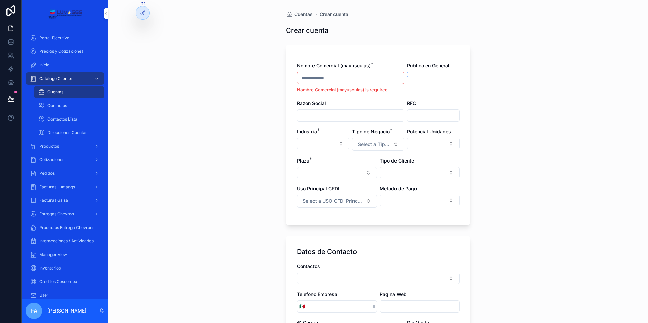
paste input "**********"
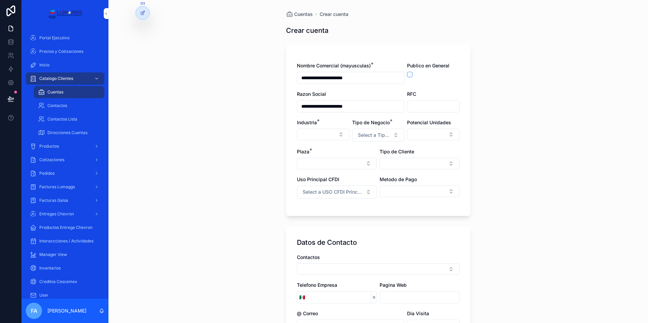
click at [415, 108] on input "scrollable content" at bounding box center [433, 106] width 52 height 9
paste input "**********"
click at [418, 189] on button "Select Button" at bounding box center [420, 192] width 80 height 12
click at [389, 250] on span "Efectivo" at bounding box center [382, 250] width 18 height 7
click at [367, 191] on button "Select a USO CFDI Principal" at bounding box center [337, 192] width 80 height 13
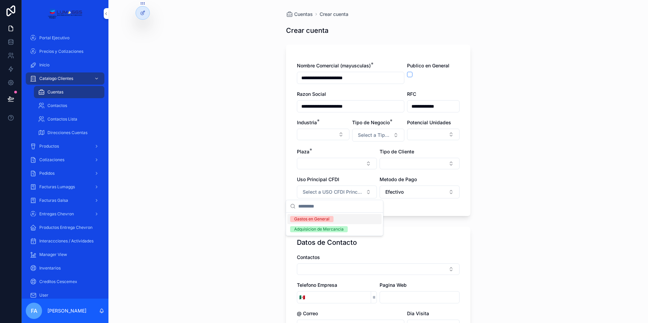
click at [329, 220] on div "Gastos en General" at bounding box center [311, 219] width 35 height 6
click at [450, 160] on button "Select Button" at bounding box center [420, 164] width 80 height 12
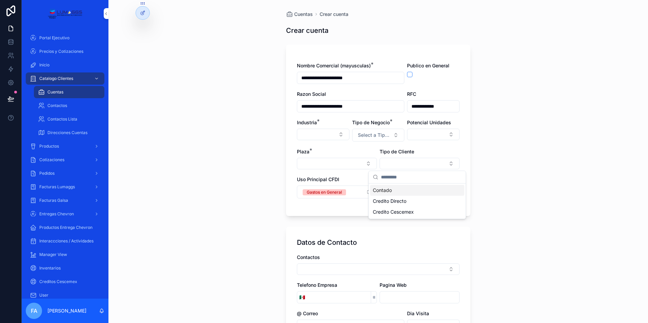
click at [410, 194] on div "Contado" at bounding box center [417, 190] width 94 height 11
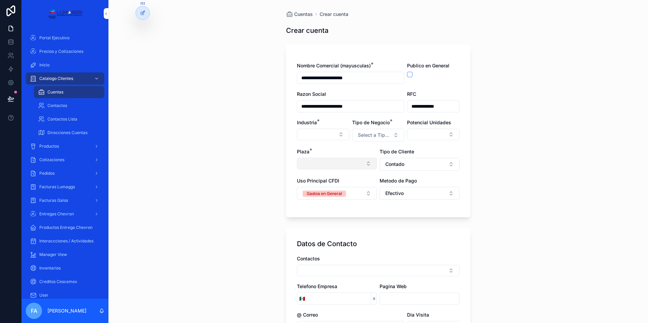
click at [364, 164] on button "Select Button" at bounding box center [337, 164] width 80 height 12
click at [438, 165] on button "Contado" at bounding box center [420, 164] width 80 height 13
click at [530, 137] on div "**********" at bounding box center [378, 161] width 540 height 323
click at [339, 136] on button "Select Button" at bounding box center [323, 135] width 53 height 12
click at [449, 135] on button "Select Button" at bounding box center [433, 135] width 53 height 12
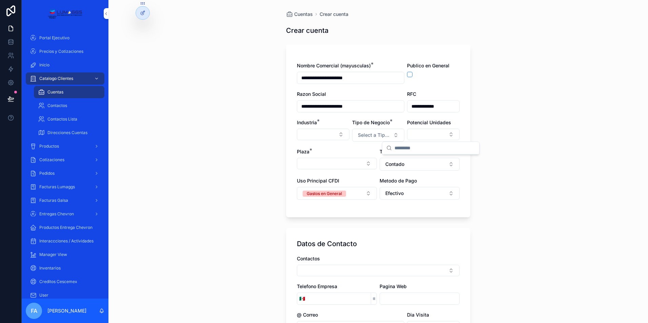
click at [572, 121] on div "**********" at bounding box center [378, 161] width 540 height 323
click at [331, 275] on button "Select Button" at bounding box center [378, 271] width 163 height 12
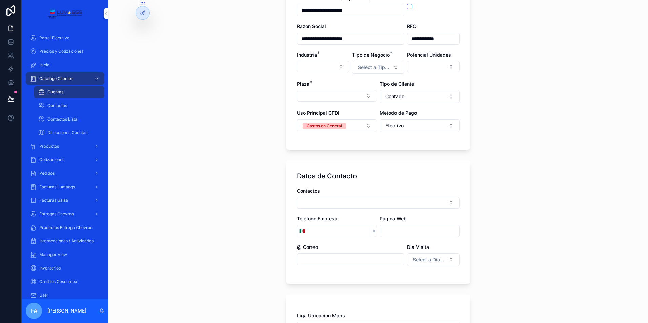
drag, startPoint x: 372, startPoint y: 37, endPoint x: 299, endPoint y: 37, distance: 72.9
click at [299, 37] on input "**********" at bounding box center [350, 38] width 107 height 9
click at [308, 202] on button "Select Button" at bounding box center [378, 203] width 163 height 12
click at [373, 217] on input "**********" at bounding box center [380, 216] width 81 height 12
click at [404, 216] on input "**********" at bounding box center [380, 216] width 81 height 12
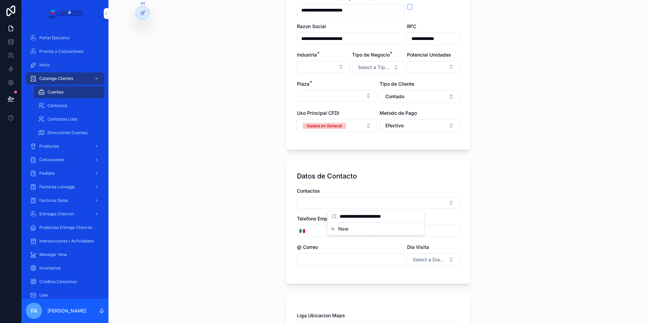
click at [333, 228] on icon "scrollable content" at bounding box center [333, 228] width 0 height 3
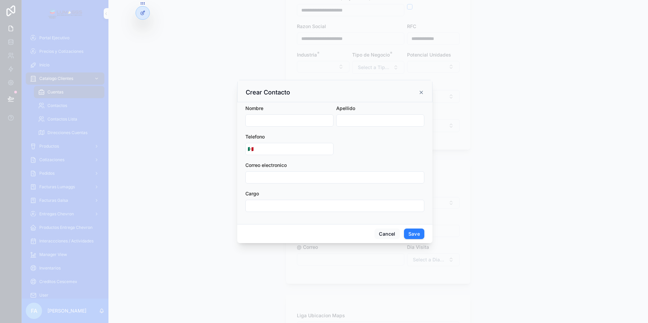
click at [263, 119] on input "scrollable content" at bounding box center [289, 120] width 87 height 9
paste input "**********"
drag, startPoint x: 268, startPoint y: 120, endPoint x: 319, endPoint y: 122, distance: 50.9
click at [319, 122] on input "**********" at bounding box center [289, 120] width 87 height 9
click at [346, 122] on input "scrollable content" at bounding box center [380, 120] width 87 height 9
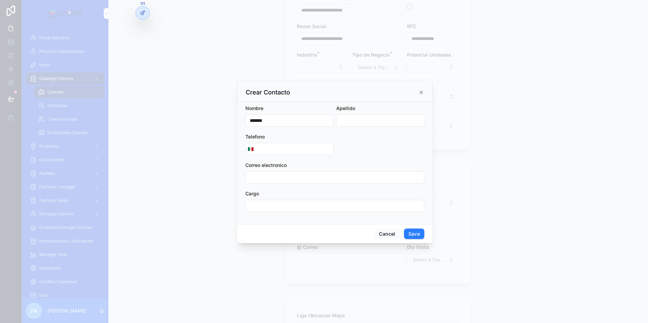
paste input "**********"
click at [282, 150] on input "scrollable content" at bounding box center [295, 148] width 78 height 9
click at [254, 177] on input "scrollable content" at bounding box center [335, 177] width 178 height 9
paste input "**********"
click at [279, 209] on input "scrollable content" at bounding box center [335, 205] width 178 height 9
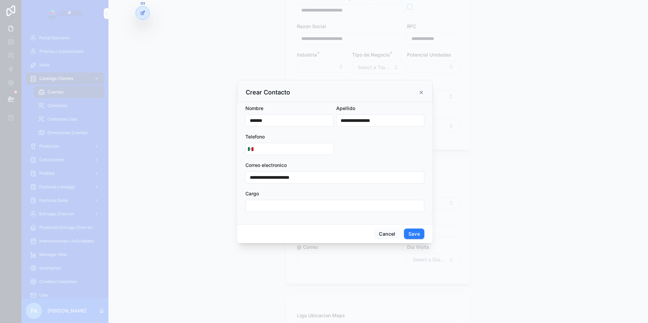
click at [252, 201] on input "scrollable content" at bounding box center [335, 205] width 178 height 9
click at [349, 179] on input "**********" at bounding box center [335, 177] width 178 height 9
click at [413, 236] on button "Save" at bounding box center [414, 234] width 20 height 11
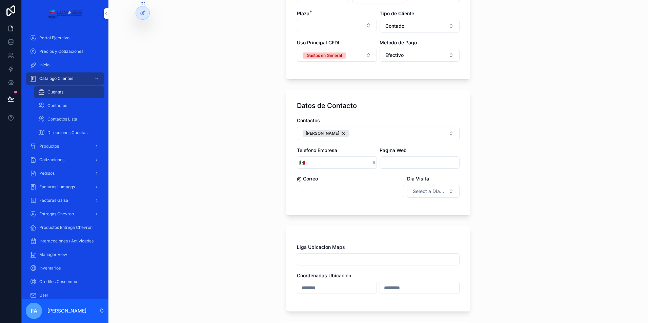
scroll to position [136, 0]
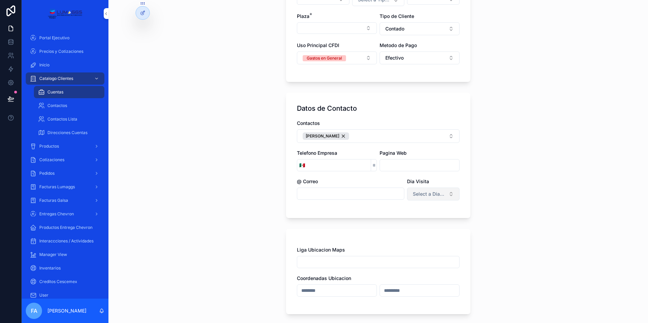
click at [446, 194] on button "Select a Dia Visita" at bounding box center [433, 194] width 53 height 13
click at [501, 172] on div "**********" at bounding box center [378, 25] width 540 height 323
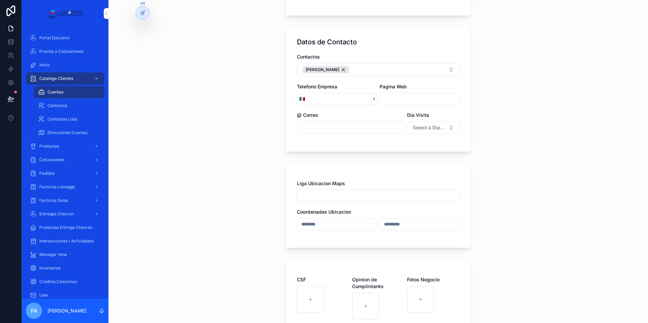
scroll to position [203, 0]
click at [331, 192] on input "scrollable content" at bounding box center [378, 194] width 162 height 9
paste input "**********"
click at [482, 217] on div "**********" at bounding box center [378, 161] width 540 height 323
click at [336, 222] on input "scrollable content" at bounding box center [336, 222] width 79 height 9
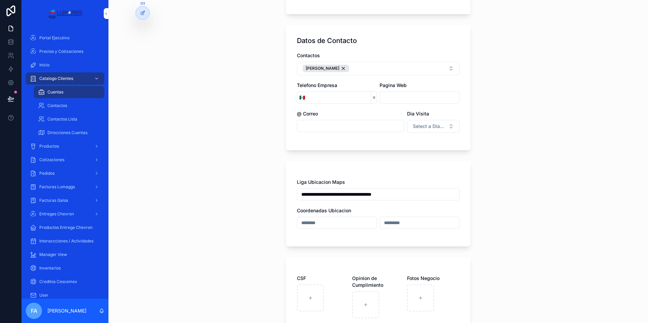
paste input "scrollable content"
click at [312, 224] on input "scrollable content" at bounding box center [336, 222] width 79 height 9
paste input "scrollable content"
click at [307, 223] on input "scrollable content" at bounding box center [336, 222] width 79 height 9
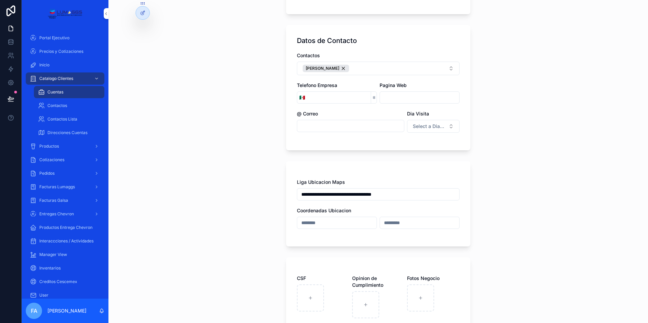
paste input "scrollable content"
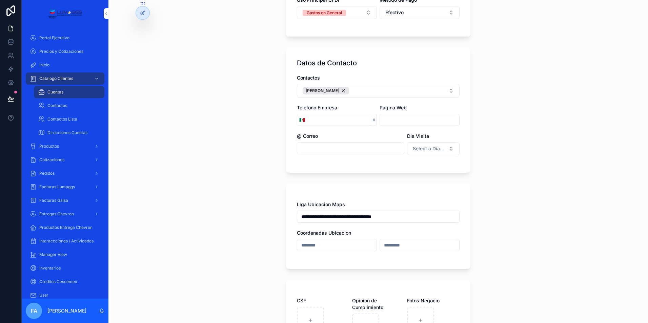
scroll to position [169, 0]
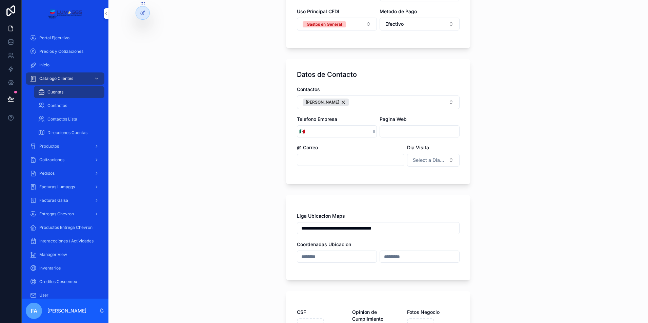
click at [317, 133] on input "scrollable content" at bounding box center [339, 131] width 64 height 9
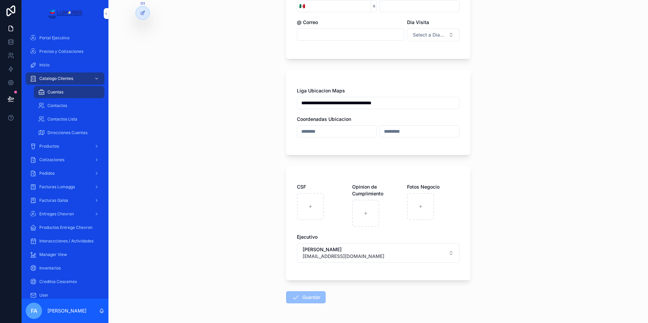
scroll to position [285, 0]
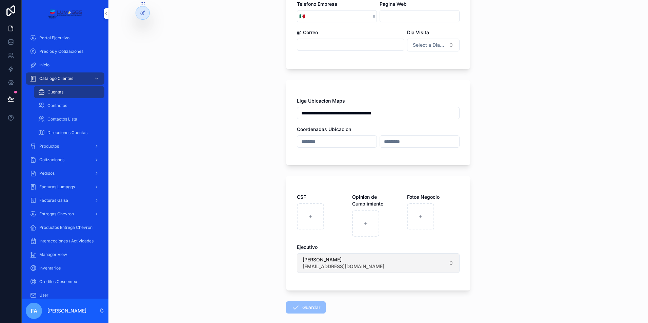
click at [448, 265] on button "Fabiola Aguilar auxiliar.administracion@lumaggs.com.mx" at bounding box center [378, 263] width 163 height 20
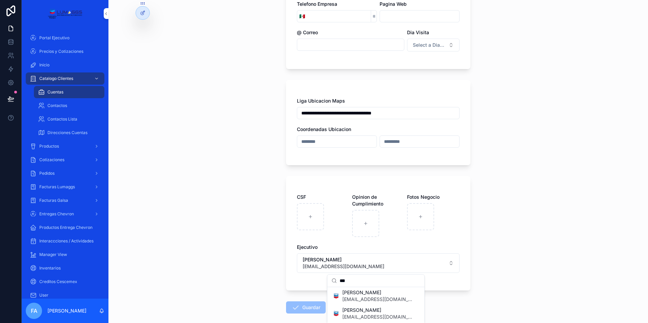
scroll to position [0, 0]
drag, startPoint x: 439, startPoint y: 265, endPoint x: 442, endPoint y: 264, distance: 4.0
click at [439, 265] on button "Fabiola Aguilar auxiliar.administracion@lumaggs.com.mx" at bounding box center [378, 263] width 163 height 20
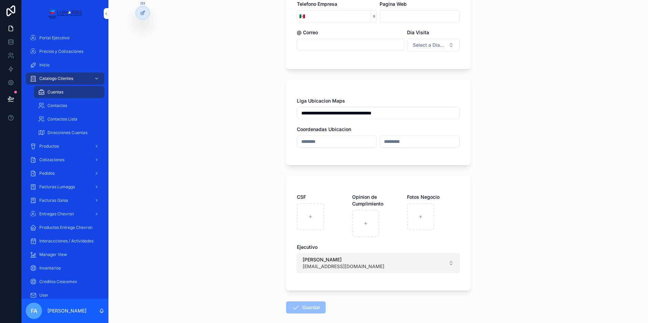
click at [446, 263] on button "Fabiola Aguilar auxiliar.administracion@lumaggs.com.mx" at bounding box center [378, 263] width 163 height 20
click at [450, 262] on button "Fabiola Aguilar auxiliar.administracion@lumaggs.com.mx" at bounding box center [378, 263] width 163 height 20
click at [542, 184] on div "**********" at bounding box center [378, 161] width 540 height 323
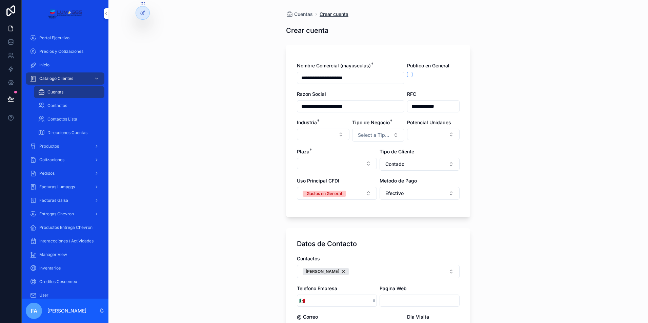
click at [333, 16] on span "Crear cuenta" at bounding box center [334, 14] width 29 height 7
click at [328, 13] on span "Crear cuenta" at bounding box center [334, 14] width 29 height 7
click at [288, 13] on icon "scrollable content" at bounding box center [289, 14] width 7 height 7
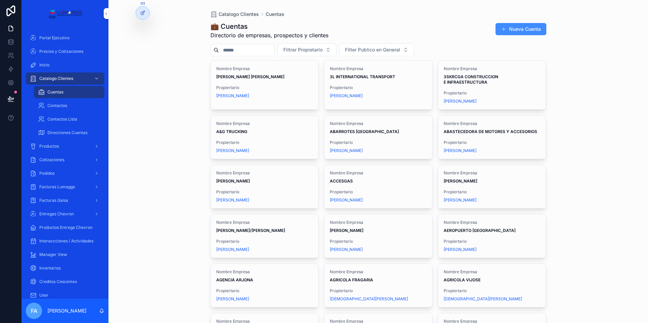
click at [522, 28] on button "Nueva Cuenta" at bounding box center [520, 29] width 51 height 12
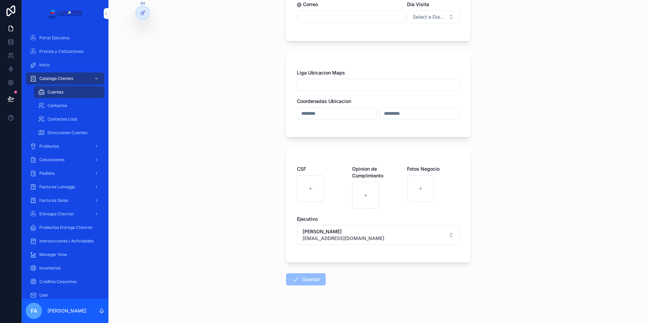
scroll to position [315, 0]
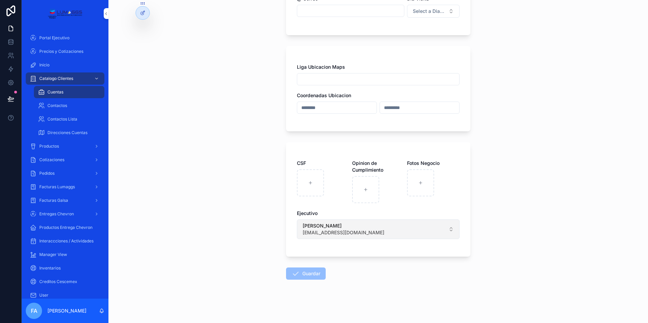
click at [442, 231] on button "Fabiola Aguilar auxiliar.administracion@lumaggs.com.mx" at bounding box center [378, 230] width 163 height 20
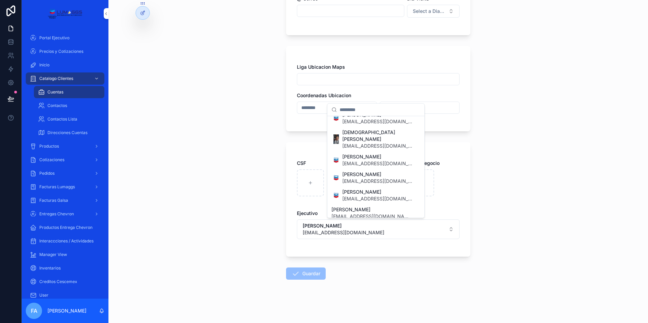
scroll to position [169, 0]
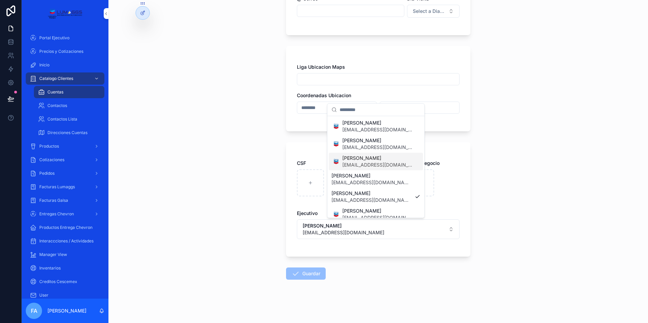
click at [378, 155] on span "Erick Vargas" at bounding box center [377, 158] width 70 height 7
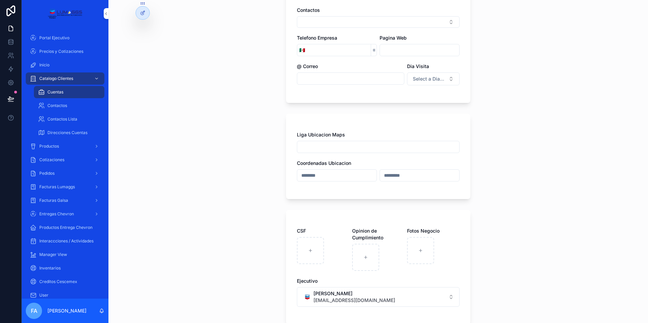
scroll to position [214, 0]
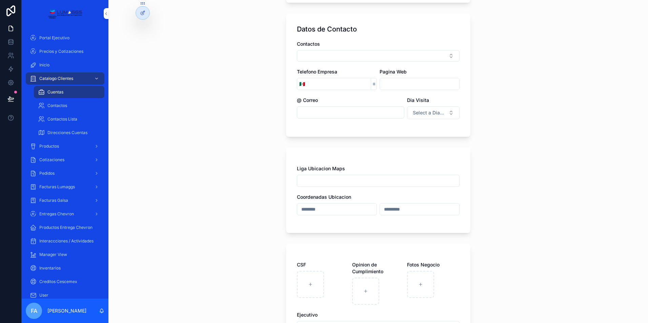
click at [341, 182] on input "scrollable content" at bounding box center [378, 180] width 162 height 9
paste input "**********"
click at [353, 55] on button "Select Button" at bounding box center [378, 56] width 163 height 12
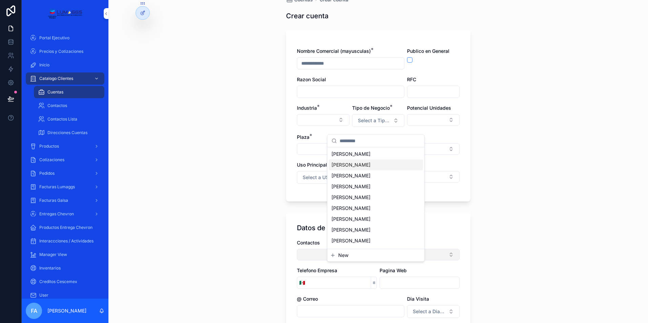
scroll to position [0, 0]
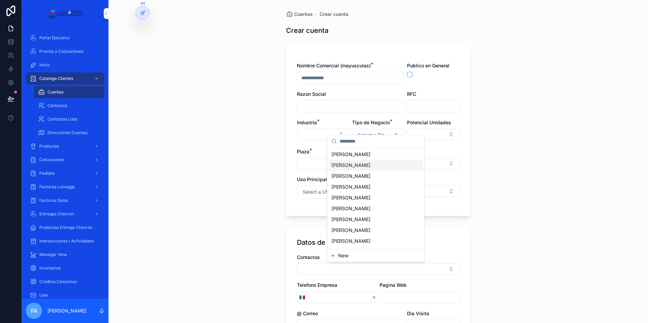
click at [317, 78] on input "scrollable content" at bounding box center [350, 77] width 107 height 9
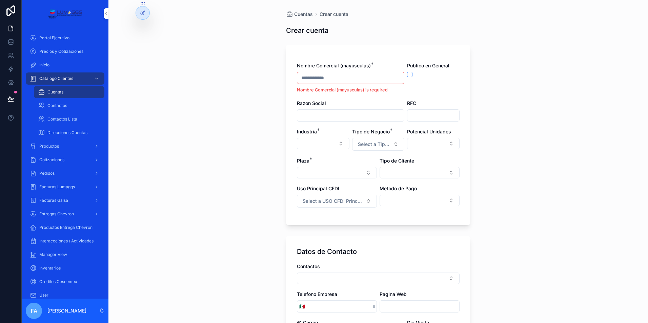
paste input "**********"
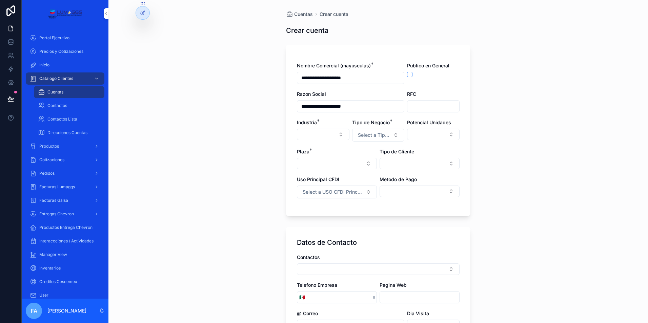
click at [416, 108] on input "scrollable content" at bounding box center [433, 106] width 52 height 9
paste input "**********"
click at [447, 133] on button "Select Button" at bounding box center [433, 135] width 53 height 12
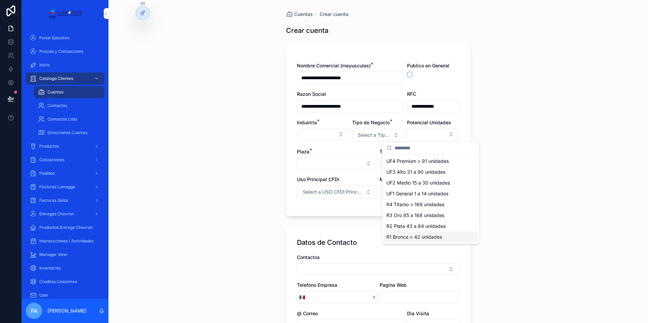
click at [412, 237] on span "R1 Bronce < 42 unidades" at bounding box center [414, 237] width 56 height 7
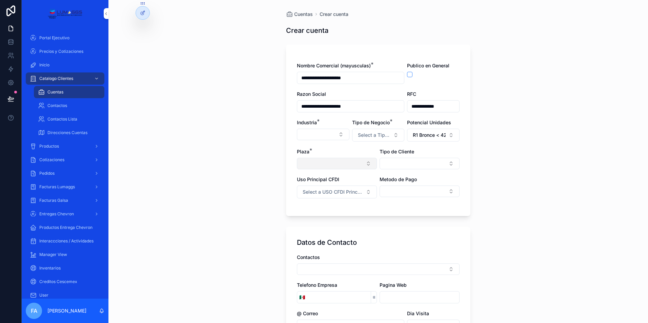
click at [353, 165] on button "Select Button" at bounding box center [337, 164] width 80 height 12
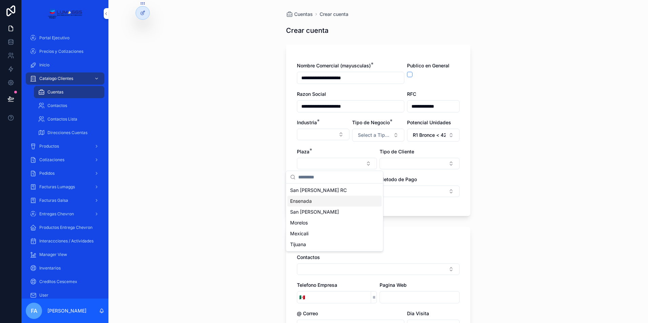
click at [313, 200] on div "Ensenada" at bounding box center [334, 201] width 94 height 11
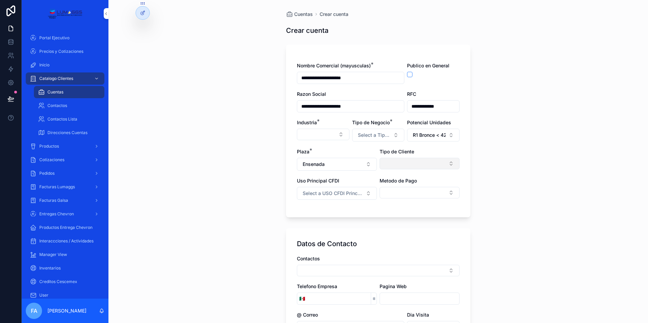
click at [390, 167] on button "Select Button" at bounding box center [420, 164] width 80 height 12
click at [388, 191] on span "Contado" at bounding box center [382, 190] width 19 height 7
click at [344, 191] on span "Select a USO CFDI Principal" at bounding box center [333, 193] width 60 height 7
click at [327, 220] on div "Gastos en General" at bounding box center [311, 221] width 35 height 6
click at [413, 195] on button "Select Button" at bounding box center [420, 193] width 80 height 12
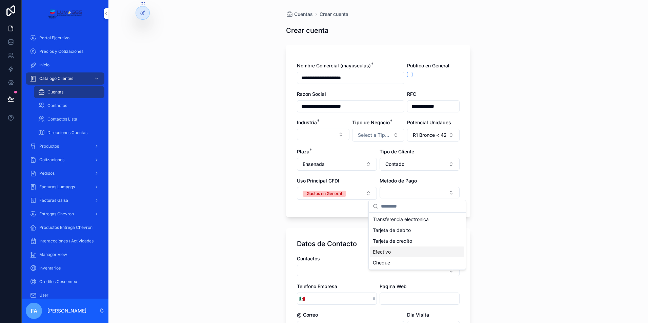
click at [388, 251] on span "Efectivo" at bounding box center [382, 252] width 18 height 7
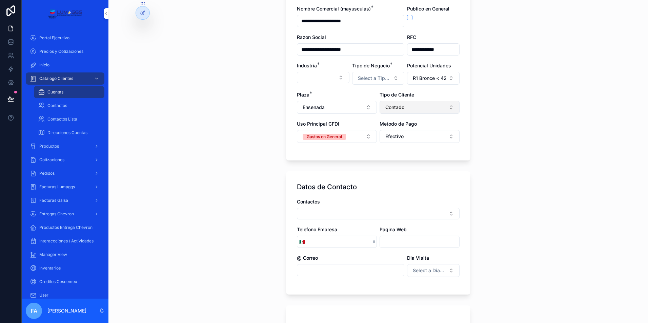
scroll to position [68, 0]
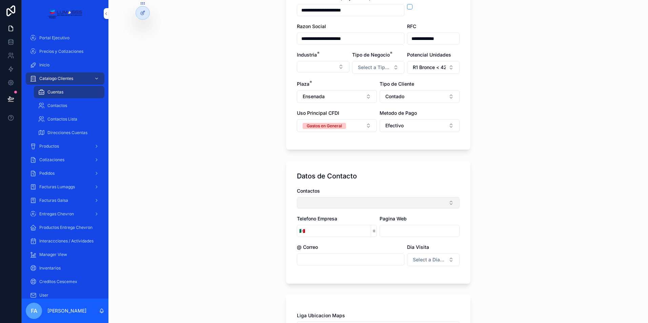
click at [344, 205] on button "Select Button" at bounding box center [378, 203] width 163 height 12
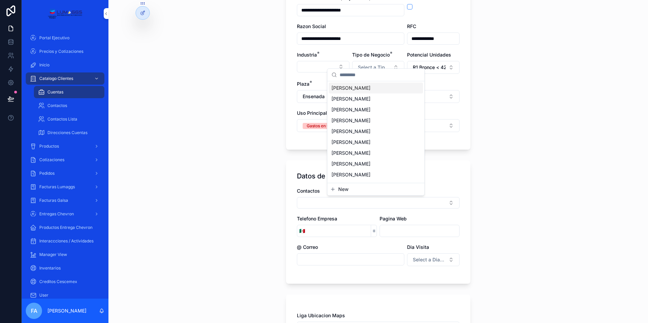
click at [370, 85] on span "JORGE NEVARES LIZARRAGA" at bounding box center [350, 88] width 39 height 7
click at [317, 236] on input "scrollable content" at bounding box center [339, 232] width 64 height 9
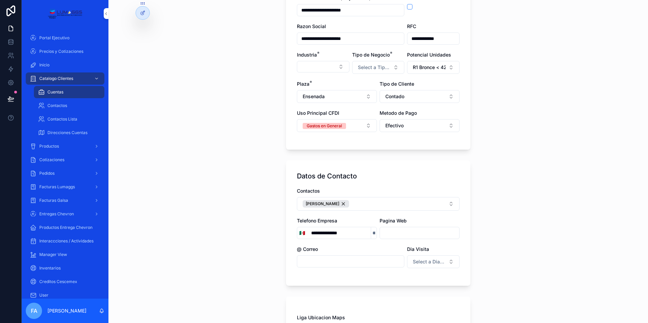
click at [390, 232] on input "scrollable content" at bounding box center [419, 232] width 79 height 9
click at [354, 262] on input "scrollable content" at bounding box center [350, 261] width 107 height 9
paste input "**********"
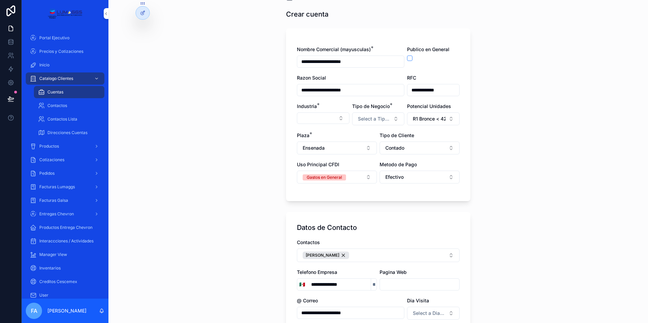
scroll to position [0, 0]
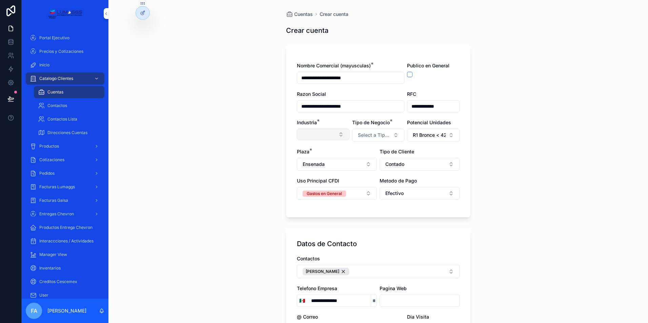
click at [337, 135] on button "Select Button" at bounding box center [323, 135] width 53 height 12
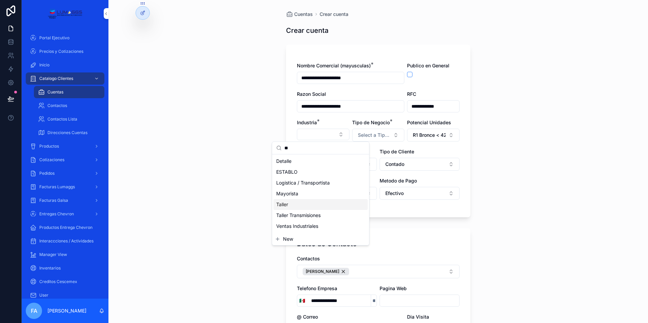
click at [284, 207] on span "Taller" at bounding box center [282, 204] width 12 height 7
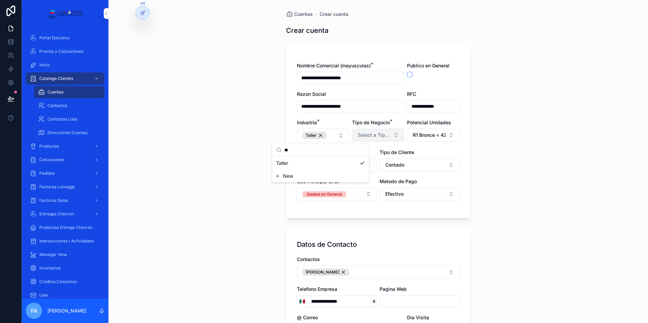
click at [376, 136] on span "Select a Tipo de Negocio" at bounding box center [374, 135] width 33 height 7
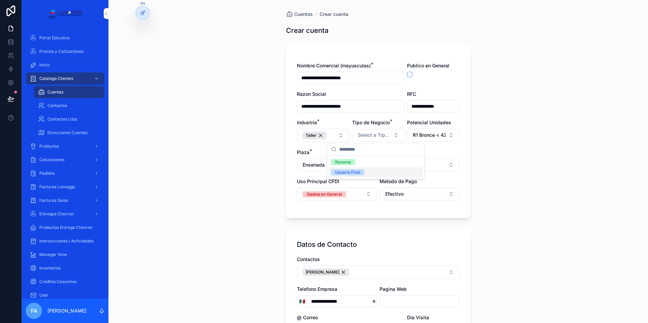
click at [351, 173] on div "Usuario Final" at bounding box center [347, 172] width 25 height 6
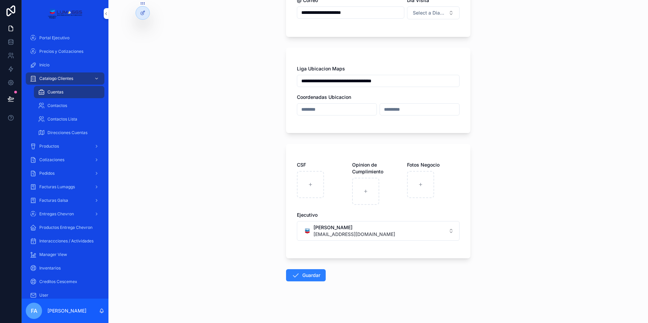
scroll to position [325, 0]
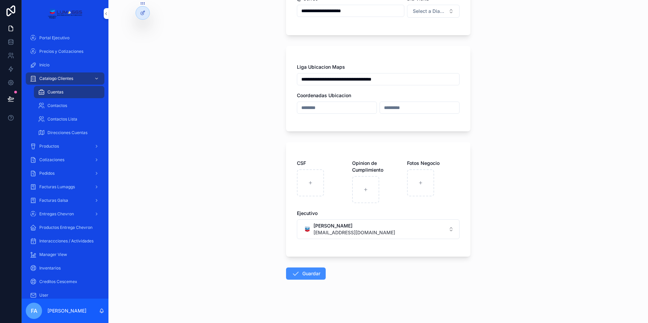
click at [306, 276] on button "Guardar" at bounding box center [306, 274] width 40 height 12
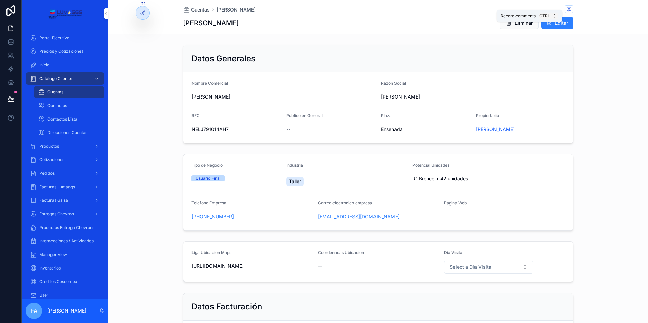
click at [566, 9] on icon "scrollable content" at bounding box center [568, 8] width 5 height 5
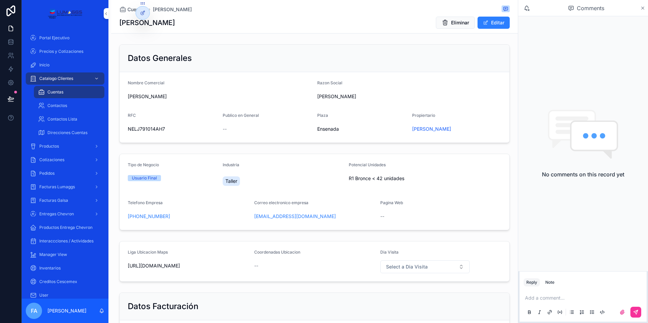
click at [642, 7] on icon "scrollable content" at bounding box center [643, 8] width 3 height 3
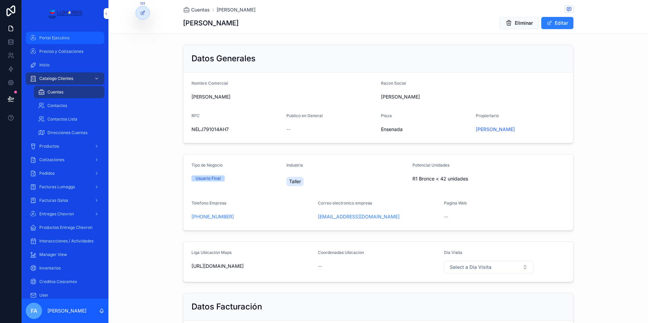
click at [66, 38] on span "Portal Ejecutivo" at bounding box center [54, 37] width 30 height 5
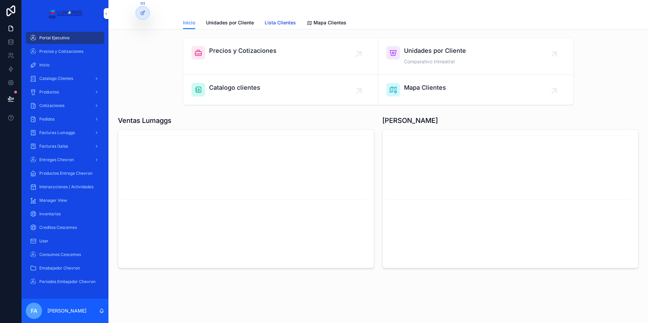
click at [282, 23] on span "Lista Clientes" at bounding box center [280, 22] width 31 height 7
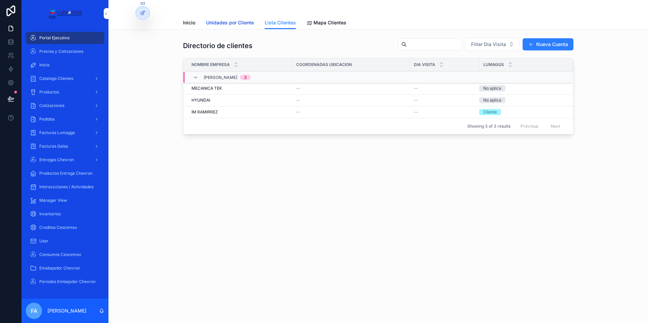
click at [227, 24] on span "Unidades por Cliente" at bounding box center [230, 22] width 48 height 7
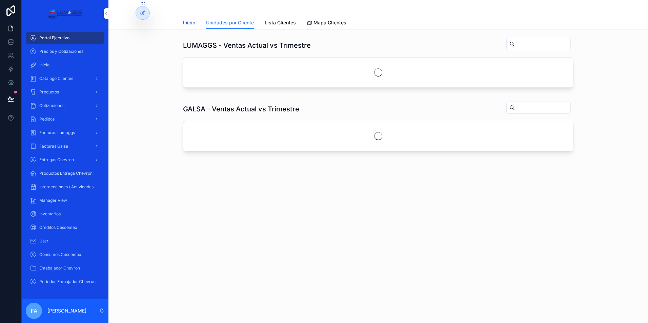
click at [188, 26] on link "Inicio" at bounding box center [189, 24] width 12 height 14
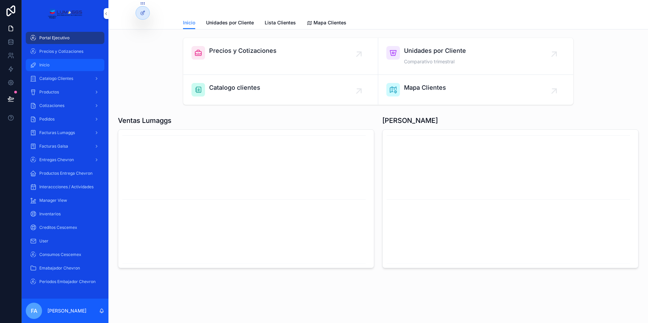
click at [52, 67] on div "Inicio" at bounding box center [65, 65] width 70 height 11
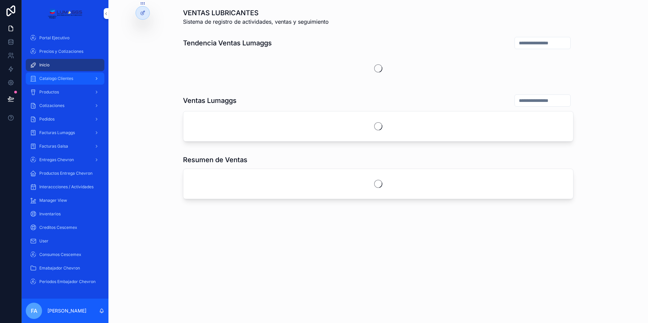
click at [64, 77] on span "Catalogo Clientes" at bounding box center [56, 78] width 34 height 5
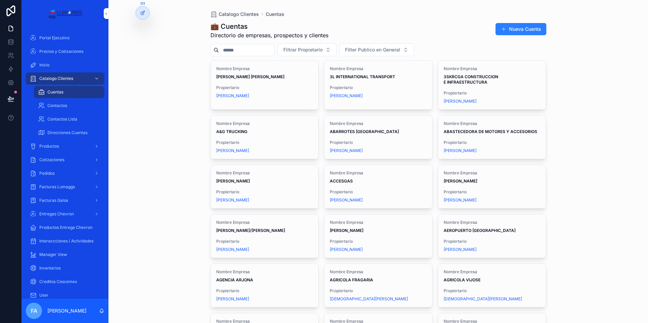
click at [226, 49] on input "scrollable content" at bounding box center [247, 49] width 56 height 9
paste input "**********"
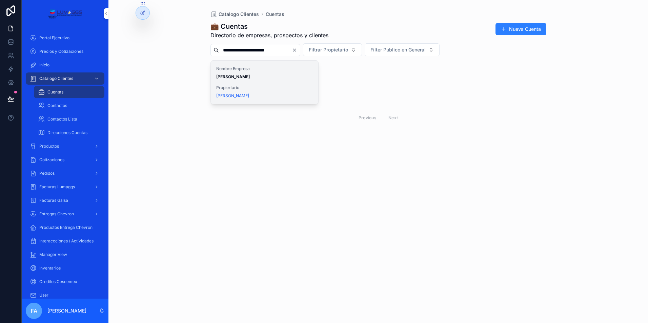
click at [237, 76] on strong "JORGE NEVARES LIZARRAGA" at bounding box center [233, 76] width 34 height 5
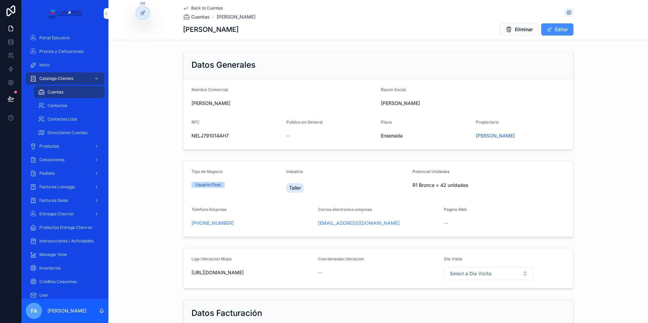
click at [551, 29] on button "Editar" at bounding box center [557, 29] width 32 height 12
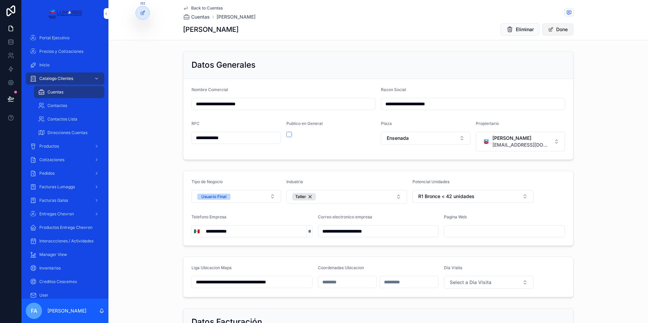
click at [559, 32] on button "Done" at bounding box center [557, 29] width 31 height 12
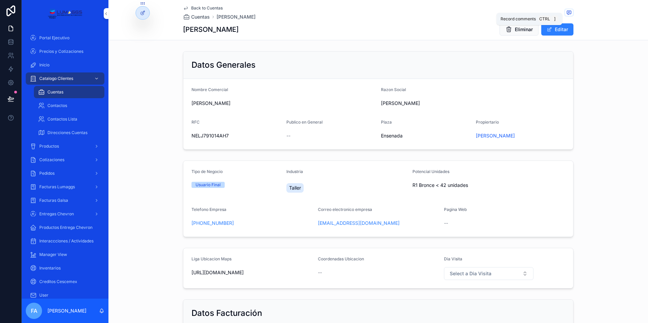
click at [568, 12] on icon "scrollable content" at bounding box center [569, 12] width 2 height 0
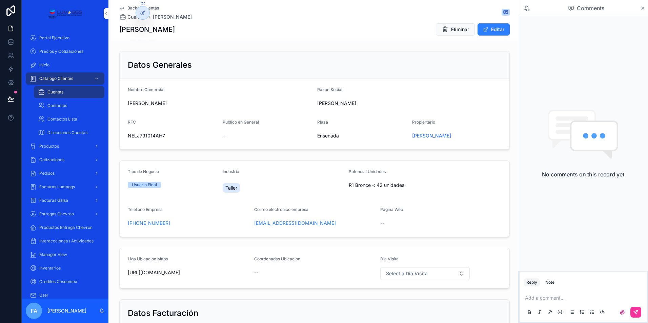
click at [644, 7] on icon "scrollable content" at bounding box center [642, 7] width 5 height 5
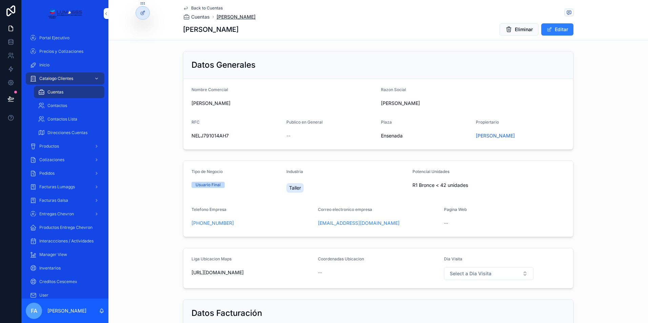
click at [230, 17] on span "JORGE NEVARES LIZARRAGA" at bounding box center [236, 17] width 39 height 7
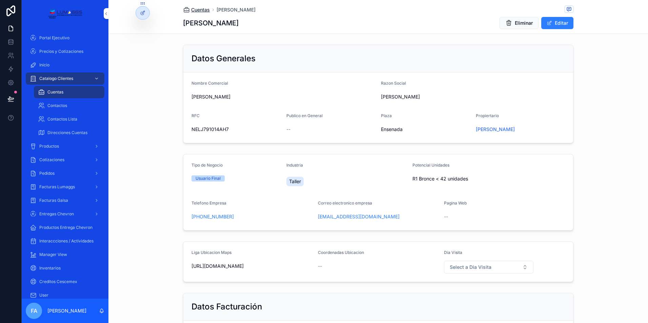
click at [198, 8] on span "Cuentas" at bounding box center [200, 9] width 19 height 7
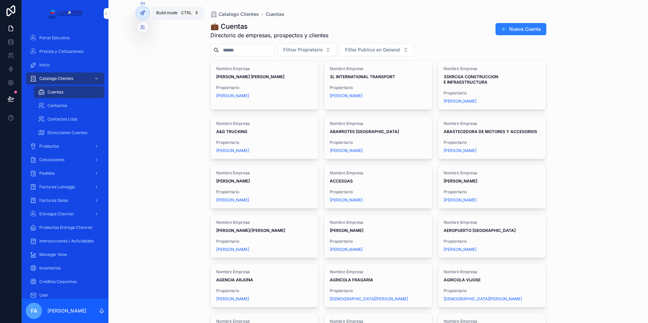
click at [142, 12] on icon at bounding box center [142, 13] width 3 height 3
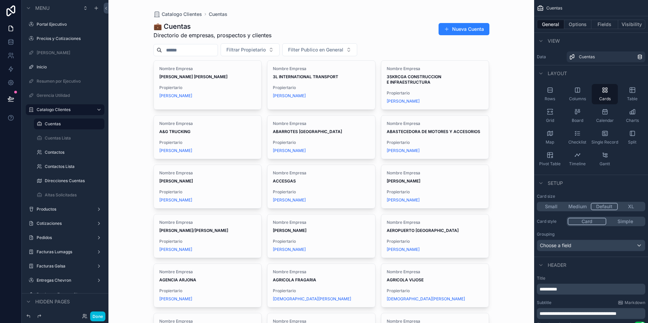
click at [271, 22] on div "scrollable content" at bounding box center [321, 299] width 347 height 598
click at [515, 14] on div "Catalogo Clientes Cuentas 💼 Cuentas Directorio de empresas, prospectos y client…" at bounding box center [321, 161] width 426 height 323
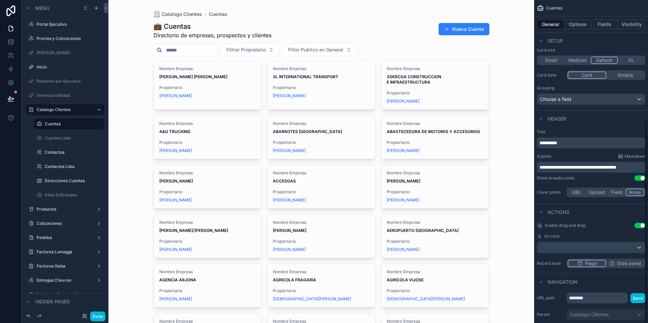
scroll to position [192, 0]
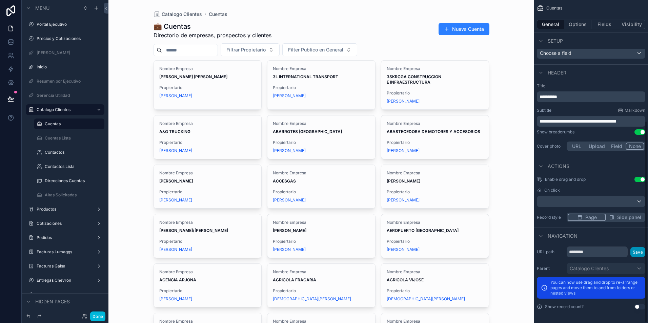
click at [642, 252] on button "Save" at bounding box center [637, 252] width 15 height 10
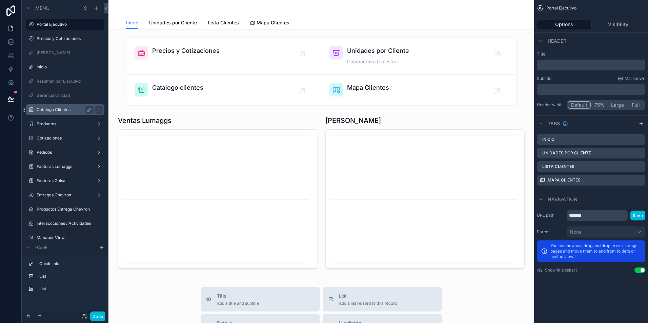
click at [55, 111] on label "Catalogo Clientes" at bounding box center [64, 109] width 54 height 5
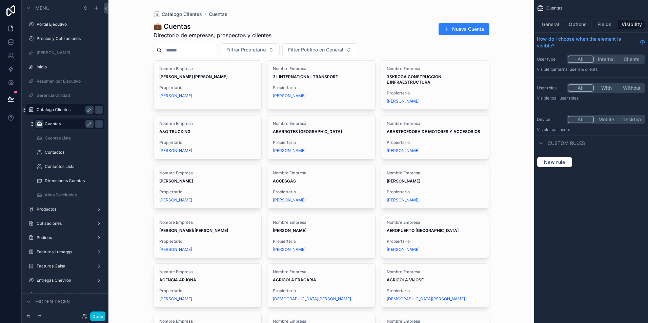
click at [42, 126] on div "scrollable content" at bounding box center [39, 124] width 8 height 8
click at [127, 32] on div "Catalogo Clientes Cuentas 💼 Cuentas Directorio de empresas, prospectos y client…" at bounding box center [321, 161] width 426 height 323
click at [62, 155] on label "Contactos" at bounding box center [68, 152] width 46 height 5
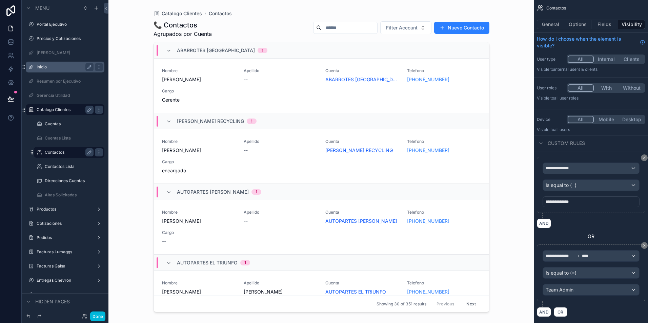
click at [51, 70] on div "Inicio" at bounding box center [65, 67] width 57 height 8
click at [51, 238] on label "Pedidos" at bounding box center [64, 237] width 54 height 5
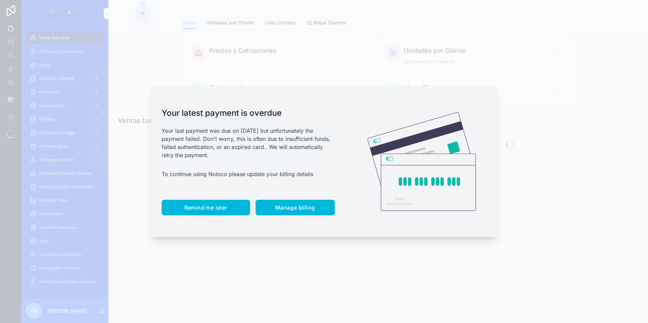
click at [196, 211] on span "Remind me later" at bounding box center [205, 207] width 43 height 7
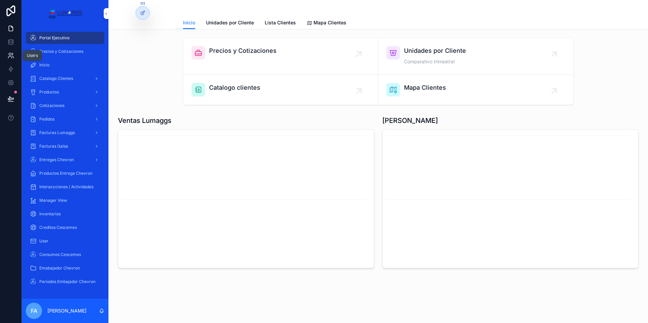
click at [9, 55] on icon at bounding box center [10, 54] width 2 height 2
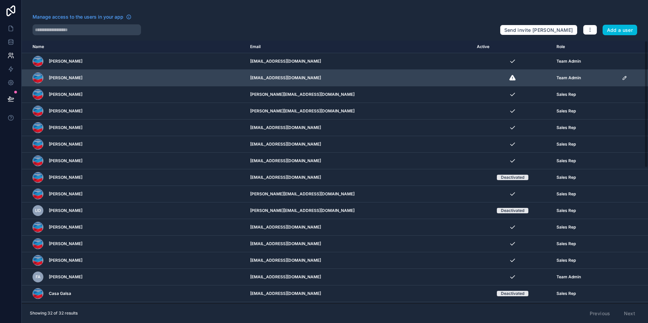
click at [74, 79] on span "Monica Mendez" at bounding box center [66, 77] width 34 height 5
click at [250, 77] on td "atencionclientes.tijuana@lumaggs.com.mx" at bounding box center [359, 78] width 226 height 17
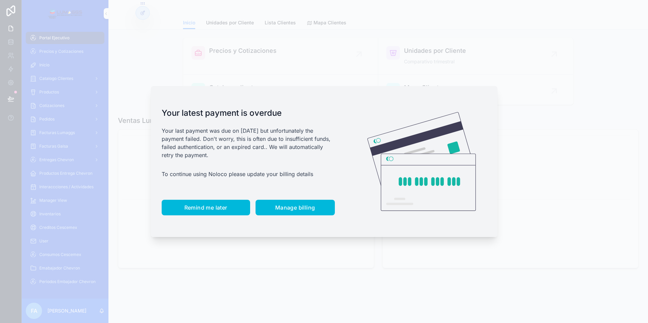
click at [191, 210] on span "Remind me later" at bounding box center [205, 207] width 43 height 7
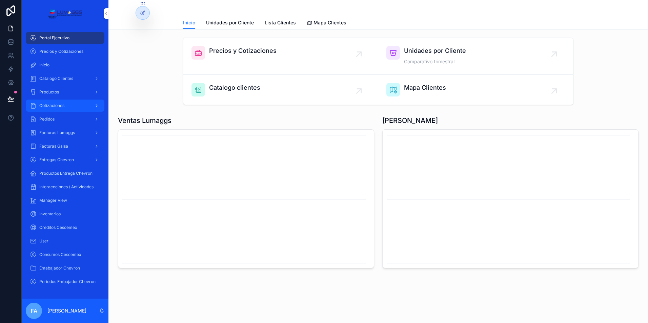
click at [47, 106] on span "Cotizaciones" at bounding box center [51, 105] width 25 height 5
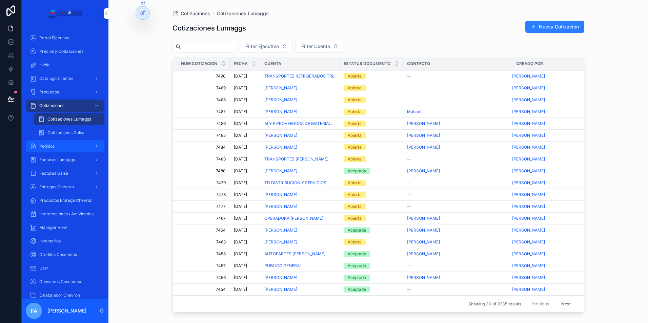
click at [53, 145] on span "Pedidos" at bounding box center [46, 146] width 15 height 5
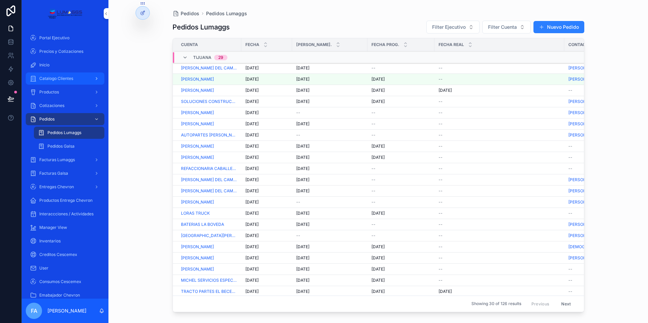
click at [53, 82] on div "Catalogo Clientes" at bounding box center [65, 78] width 70 height 11
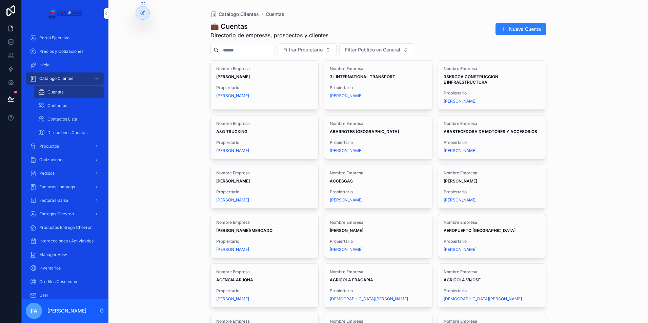
click at [236, 48] on input "scrollable content" at bounding box center [247, 49] width 56 height 9
paste input "**********"
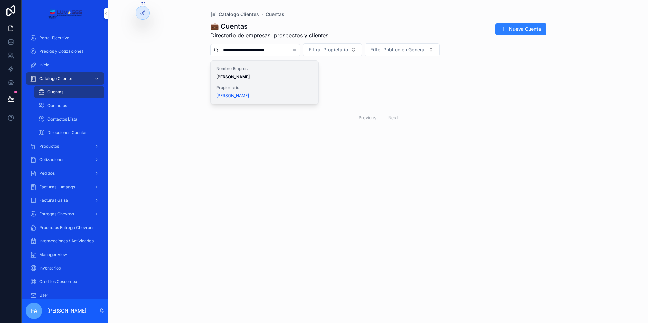
type input "**********"
click at [246, 76] on strong "JORGE NEVARES LIZARRAGA" at bounding box center [233, 76] width 34 height 5
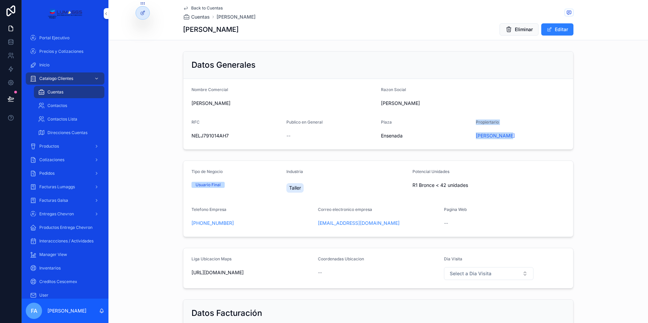
drag, startPoint x: 461, startPoint y: 135, endPoint x: 527, endPoint y: 133, distance: 66.1
click at [527, 133] on form "Nombre Comercial JORGE NEVARES LIZARRAGA Razon Social JORGE NEVARES LIZARRAGA R…" at bounding box center [378, 114] width 390 height 70
click at [523, 134] on div "Erick Vargas" at bounding box center [520, 136] width 89 height 7
drag, startPoint x: 507, startPoint y: 135, endPoint x: 465, endPoint y: 137, distance: 42.1
click at [466, 136] on form "Nombre Comercial JORGE NEVARES LIZARRAGA Razon Social JORGE NEVARES LIZARRAGA R…" at bounding box center [378, 114] width 390 height 70
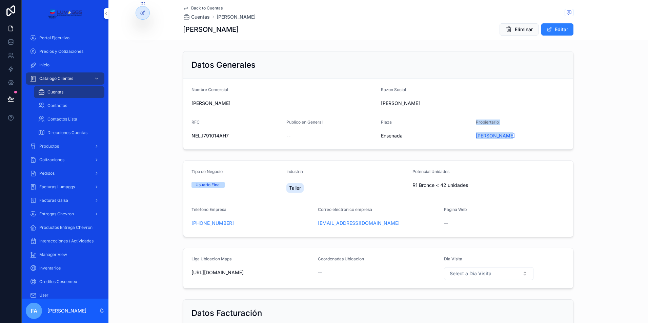
click at [460, 138] on div "Ensenada" at bounding box center [425, 136] width 89 height 7
click at [57, 174] on div "Pedidos" at bounding box center [65, 173] width 70 height 11
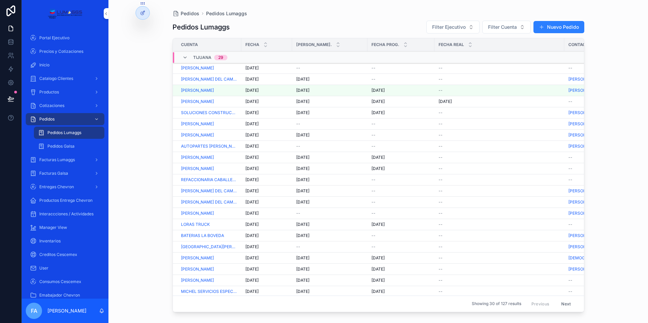
click at [256, 67] on span "8/10/2025" at bounding box center [251, 67] width 13 height 5
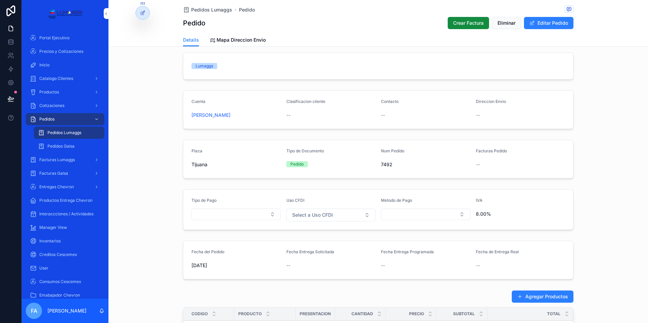
scroll to position [34, 0]
drag, startPoint x: 186, startPoint y: 114, endPoint x: 287, endPoint y: 116, distance: 101.4
click at [287, 116] on form "Cuenta JONATHAN JAVIER DIAZ MALDONADO Clasificacion cliente -- Contacto -- Dire…" at bounding box center [378, 110] width 390 height 38
click at [304, 118] on div "--" at bounding box center [330, 115] width 89 height 7
click at [68, 50] on span "Precios y Cotizaciones" at bounding box center [61, 51] width 44 height 5
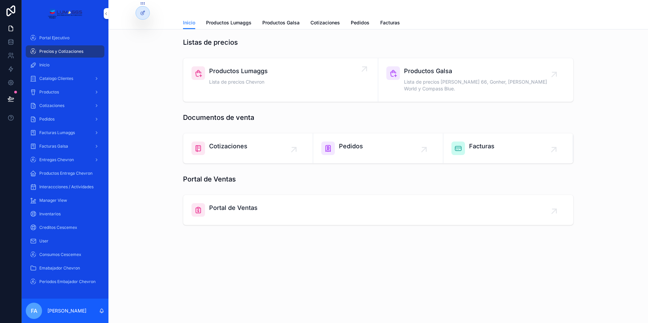
click at [252, 73] on span "Productos Lumaggs" at bounding box center [238, 70] width 59 height 9
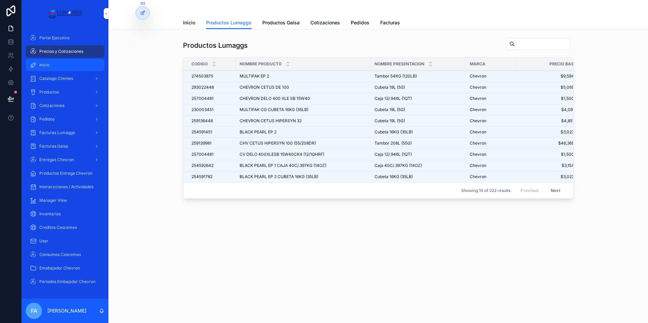
click at [54, 66] on div "Inicio" at bounding box center [65, 65] width 70 height 11
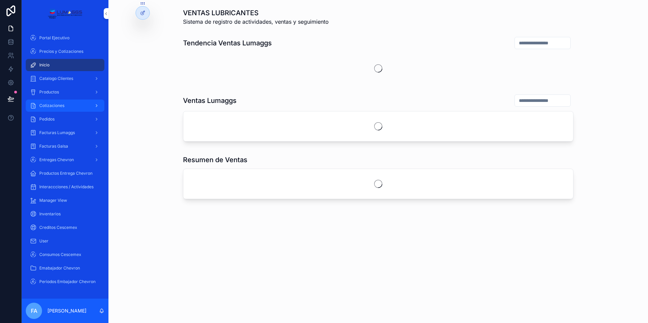
click at [56, 105] on span "Cotizaciones" at bounding box center [51, 105] width 25 height 5
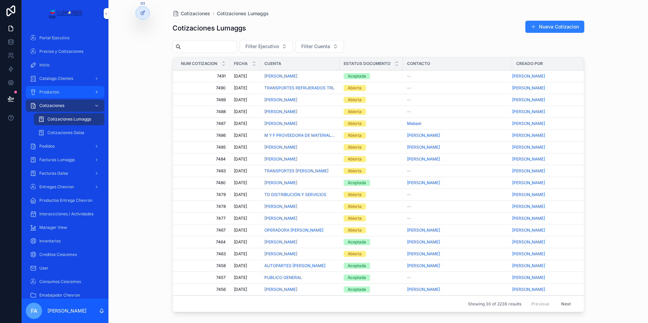
click at [59, 93] on div "Productos" at bounding box center [65, 92] width 70 height 11
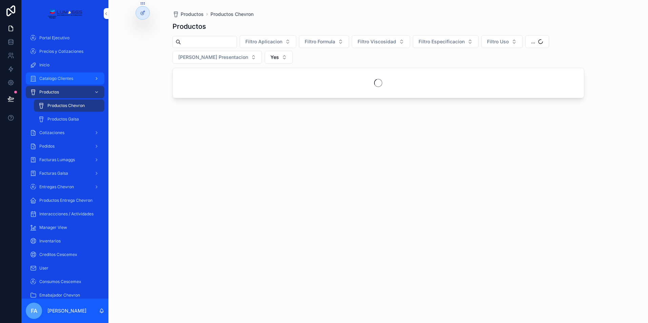
click at [66, 81] on span "Catalogo Clientes" at bounding box center [56, 78] width 34 height 5
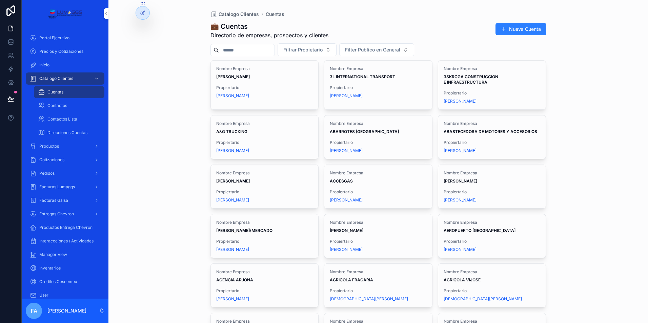
click at [232, 50] on input "scrollable content" at bounding box center [247, 49] width 56 height 9
paste input "**********"
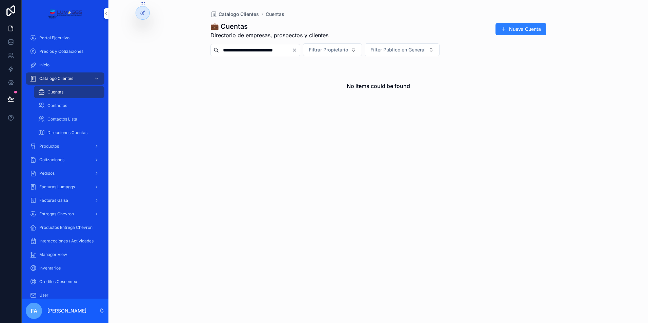
scroll to position [0, 1]
type input "*"
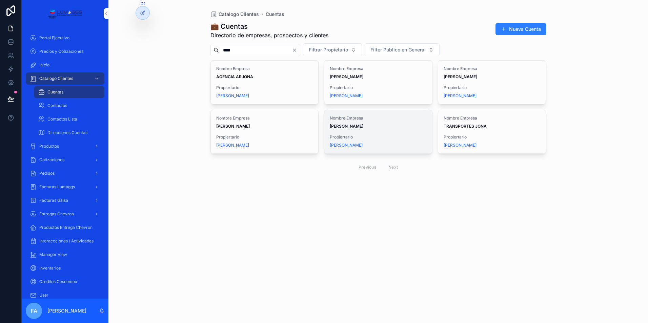
type input "****"
click at [363, 126] on strong "JONATHAN JAVIER DIAZ MALDONADO" at bounding box center [347, 126] width 34 height 5
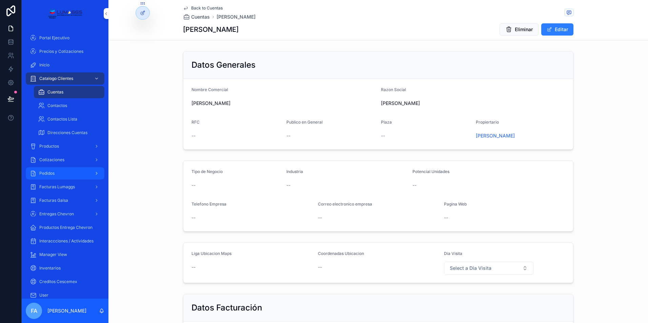
click at [54, 173] on span "Pedidos" at bounding box center [46, 173] width 15 height 5
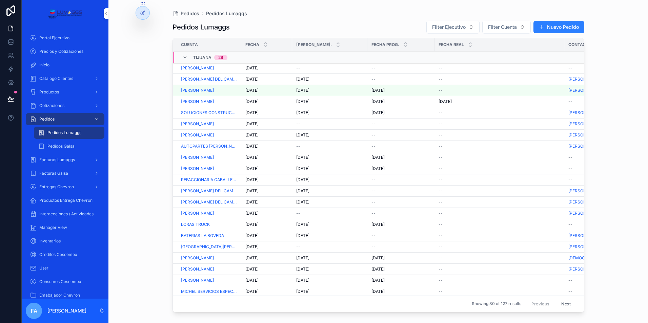
click at [252, 68] on span "8/10/2025" at bounding box center [251, 67] width 13 height 5
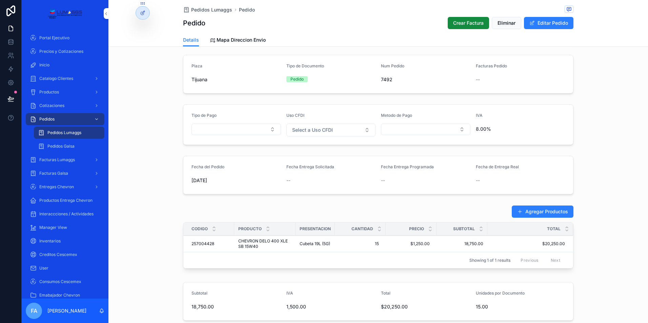
scroll to position [136, 0]
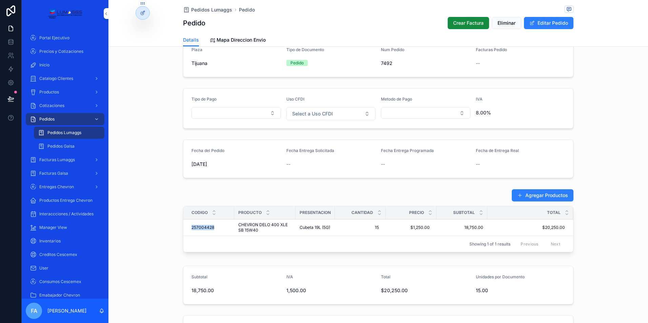
drag, startPoint x: 184, startPoint y: 227, endPoint x: 213, endPoint y: 228, distance: 28.8
click at [213, 228] on td "257004428 257004428" at bounding box center [208, 228] width 51 height 17
copy span "257004428"
drag, startPoint x: 186, startPoint y: 226, endPoint x: 215, endPoint y: 228, distance: 29.2
click at [215, 228] on td "257004428 257004428" at bounding box center [208, 228] width 51 height 17
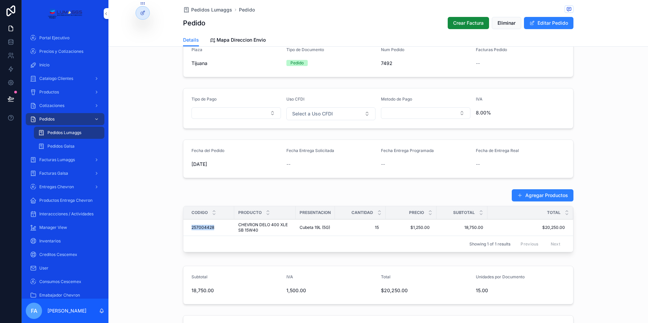
copy span "257004428"
click at [56, 80] on span "Catalogo Clientes" at bounding box center [56, 78] width 34 height 5
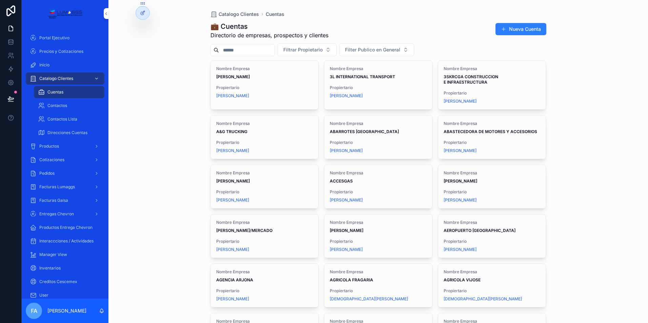
click at [237, 46] on input "scrollable content" at bounding box center [247, 49] width 56 height 9
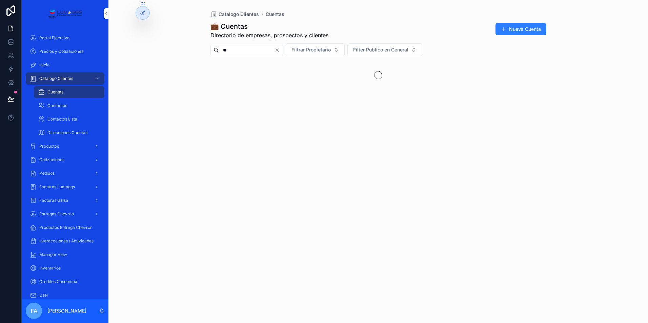
type input "*"
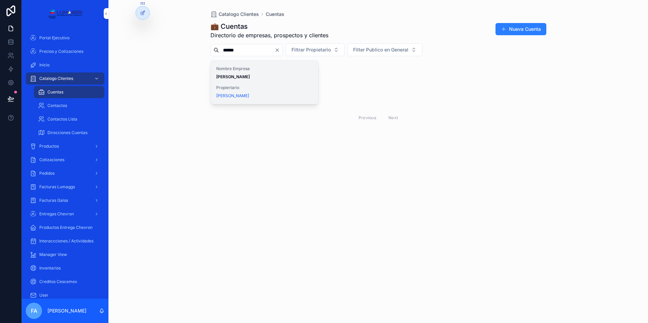
type input "******"
click at [249, 78] on strong "YENI MAGALI DÍAZ JACOB" at bounding box center [233, 76] width 34 height 5
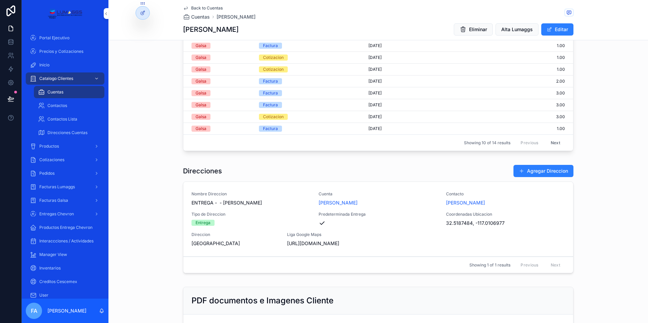
scroll to position [622, 0]
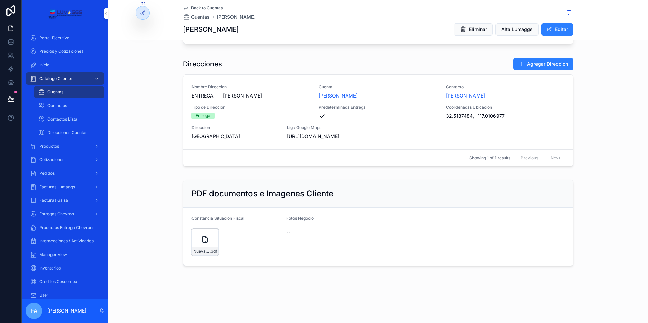
click at [193, 244] on div "Nueva-Constancia-de-situacion-fiscal-1-Octubre-2025 .pdf" at bounding box center [204, 242] width 27 height 27
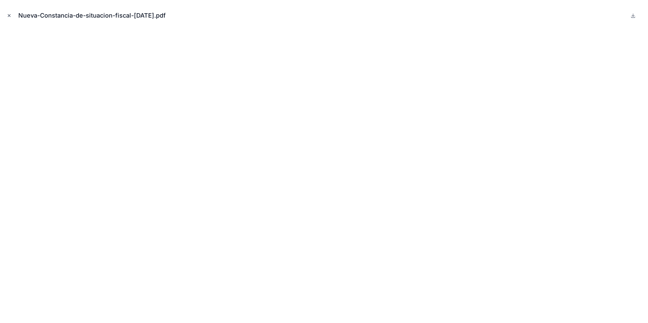
click at [8, 16] on icon "Close modal" at bounding box center [9, 15] width 5 height 5
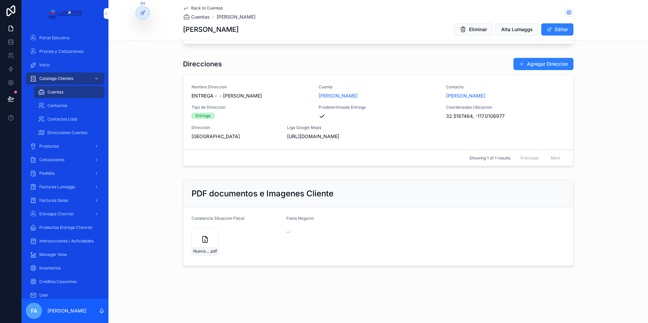
drag, startPoint x: 220, startPoint y: 88, endPoint x: 247, endPoint y: 87, distance: 27.8
click at [247, 93] on span "ENTREGA - - YENI MAGALI DÍAZ JACOB" at bounding box center [250, 96] width 119 height 7
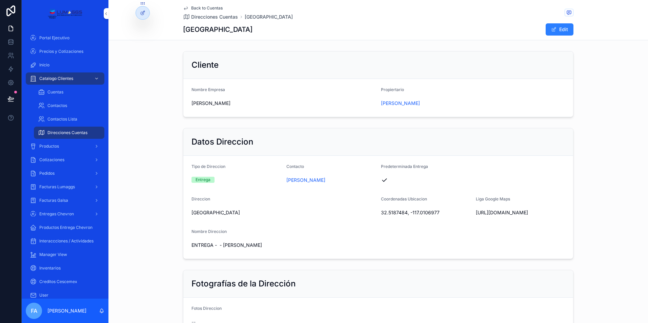
drag, startPoint x: 185, startPoint y: 101, endPoint x: 263, endPoint y: 100, distance: 77.3
click at [263, 100] on form "Nombre Empresa YENI MAGALI DÍAZ JACOB Propiertario Javier Ferra" at bounding box center [378, 98] width 390 height 38
drag, startPoint x: 50, startPoint y: 174, endPoint x: 142, endPoint y: 165, distance: 91.9
click at [51, 174] on span "Pedidos" at bounding box center [46, 173] width 15 height 5
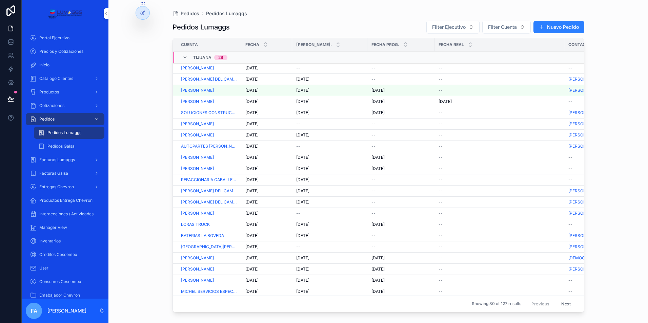
click at [252, 123] on span "7/10/2025" at bounding box center [251, 123] width 13 height 5
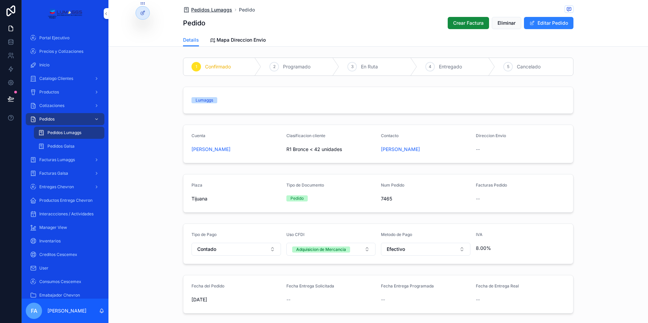
click at [208, 11] on span "Pedidos Lumaggs" at bounding box center [211, 9] width 41 height 7
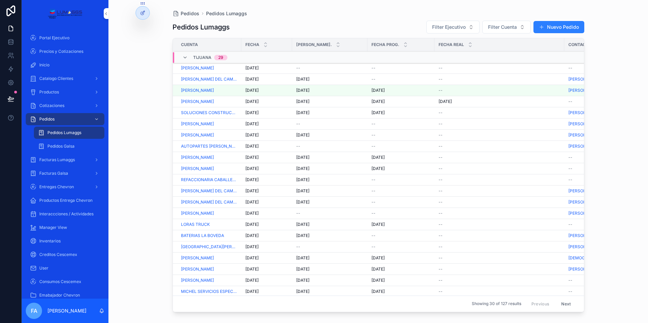
click at [299, 146] on span "--" at bounding box center [298, 146] width 4 height 5
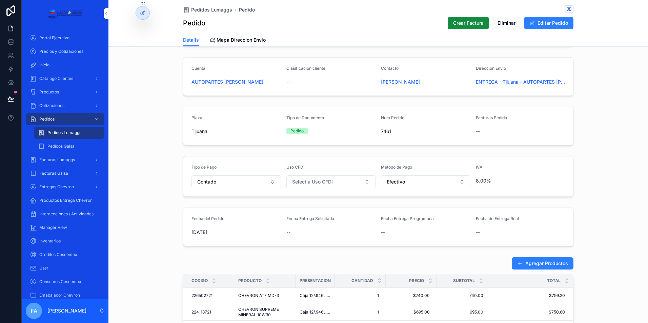
scroll to position [68, 0]
click at [548, 21] on button "Editar Pedido" at bounding box center [548, 23] width 49 height 12
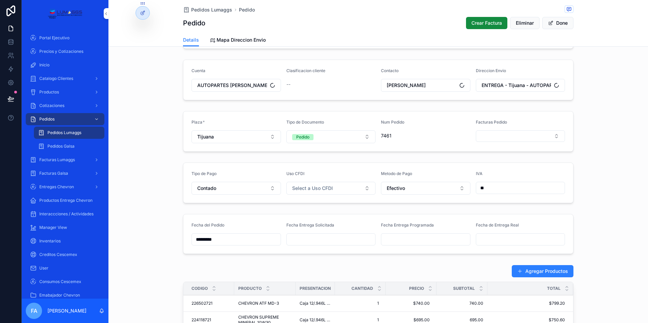
click at [301, 240] on input "scrollable content" at bounding box center [331, 239] width 89 height 9
click at [315, 177] on button "8" at bounding box center [316, 178] width 12 height 12
type input "*********"
click at [611, 187] on div "Tipo de Pago Contado Uso CFDI Select a Uso CFDI Metodo de Pago Efectivo IVA **" at bounding box center [378, 183] width 540 height 46
drag, startPoint x: 63, startPoint y: 121, endPoint x: 88, endPoint y: 119, distance: 25.5
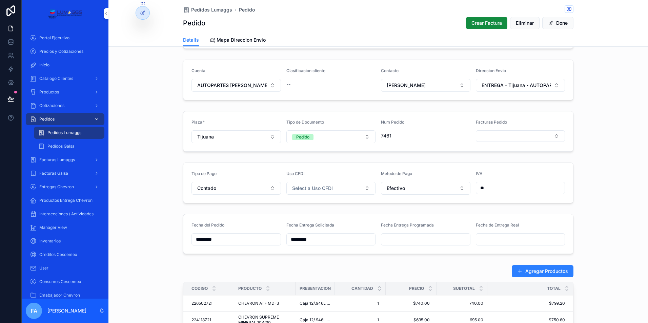
click at [63, 121] on div "Pedidos" at bounding box center [65, 119] width 70 height 11
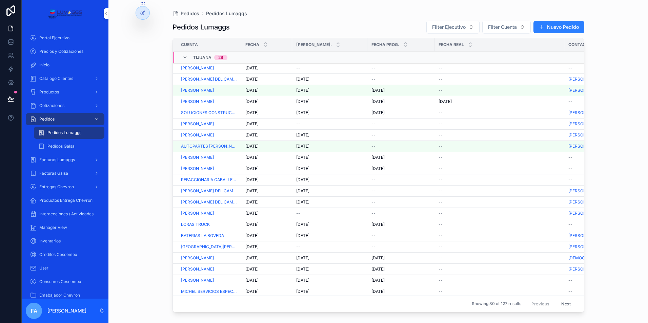
click at [309, 79] on span "7/10/2025" at bounding box center [302, 79] width 13 height 5
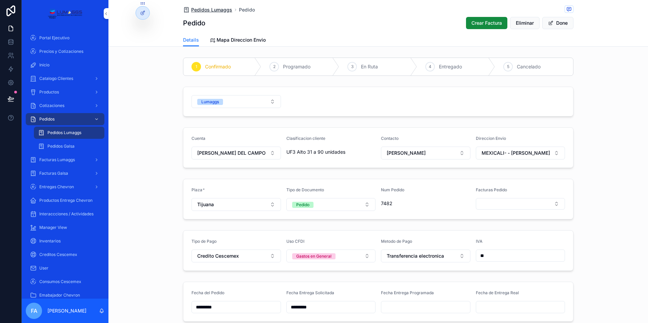
click at [199, 9] on span "Pedidos Lumaggs" at bounding box center [211, 9] width 41 height 7
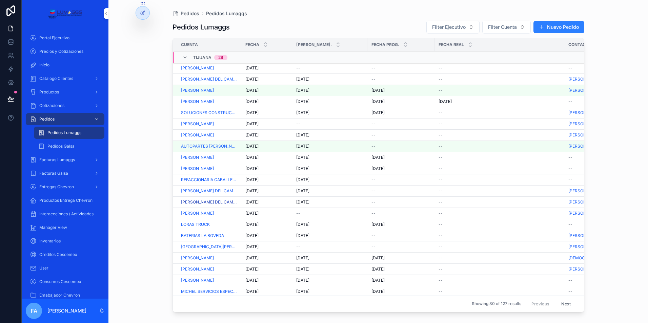
click at [209, 202] on span "RENTAS MARTIN DEL CAMPO" at bounding box center [209, 202] width 56 height 5
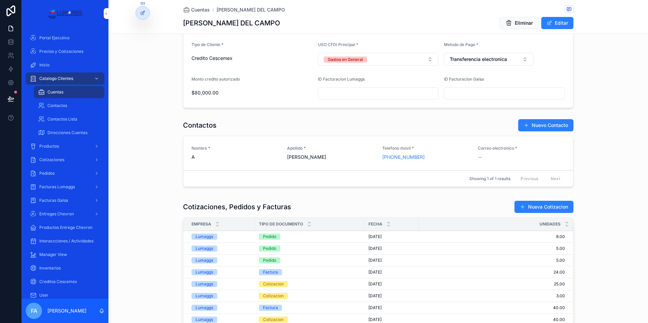
scroll to position [305, 0]
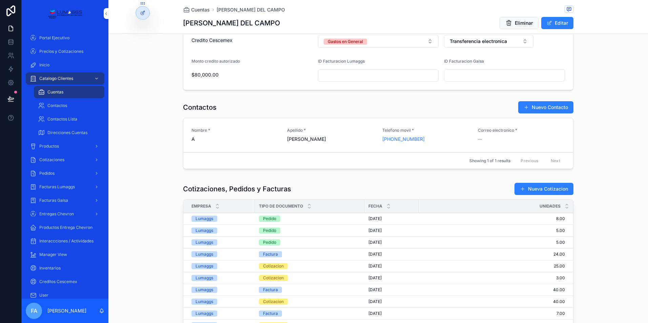
click at [375, 219] on span "7/10/2025" at bounding box center [374, 218] width 13 height 5
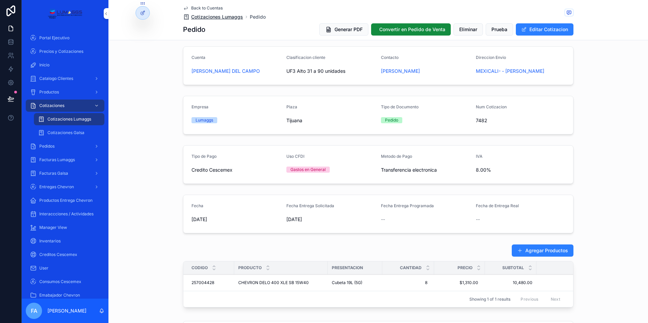
scroll to position [68, 0]
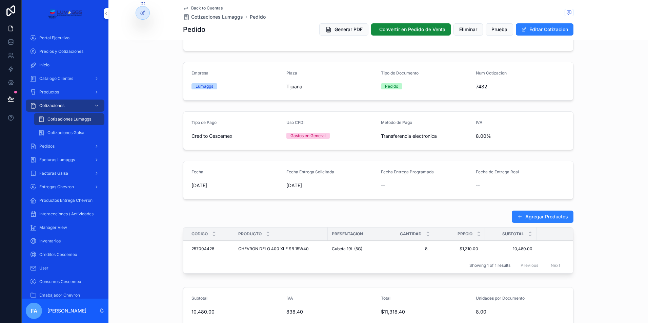
click at [194, 8] on span "Back to Cuentas" at bounding box center [207, 7] width 32 height 5
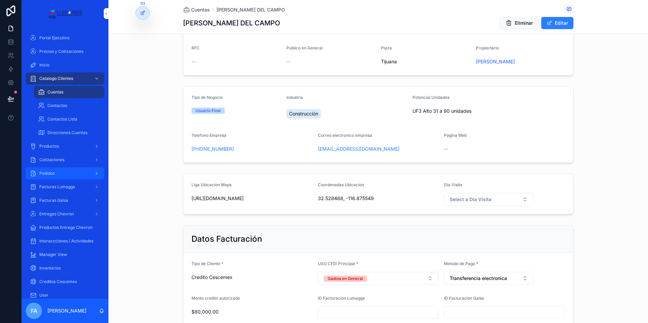
click at [55, 172] on div "Pedidos" at bounding box center [65, 173] width 70 height 11
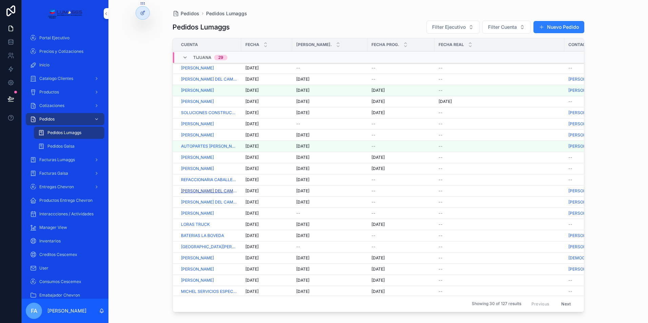
click at [214, 192] on span "RENTAS MARTIN DEL CAMPO" at bounding box center [209, 190] width 56 height 5
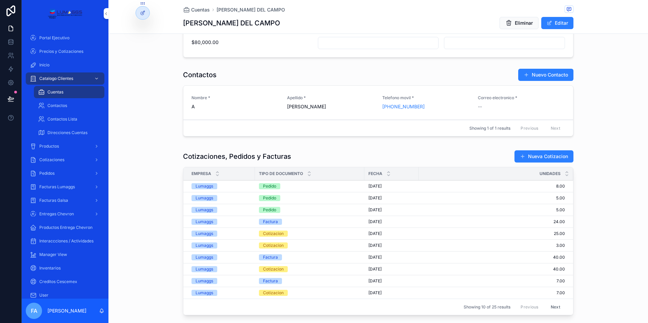
scroll to position [338, 0]
click at [268, 185] on div "Pedido" at bounding box center [269, 186] width 13 height 6
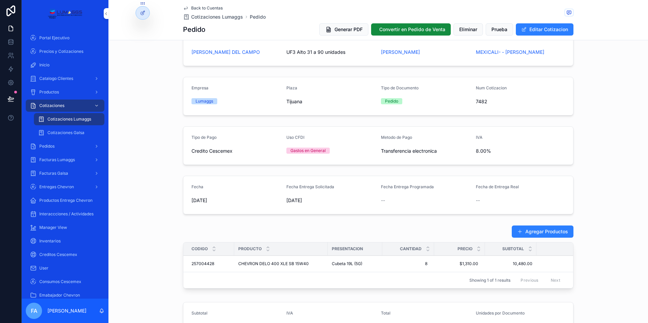
scroll to position [17, 0]
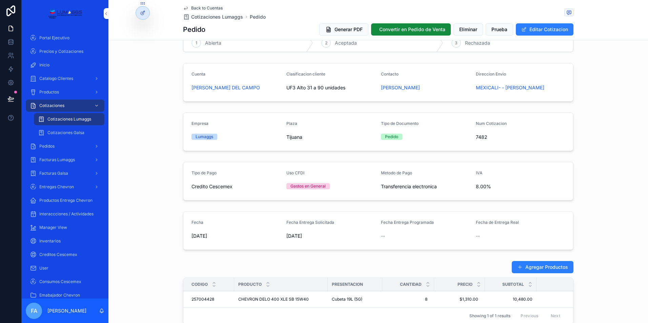
click at [426, 99] on form "Cuenta RENTAS MARTIN DEL CAMPO Clasificacion cliente UF3 Alto 31 a 90 unidades …" at bounding box center [378, 82] width 390 height 38
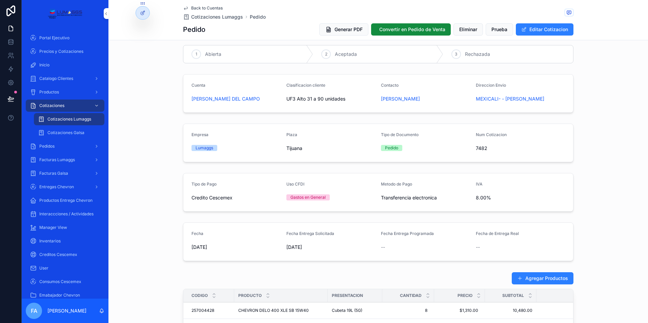
scroll to position [0, 0]
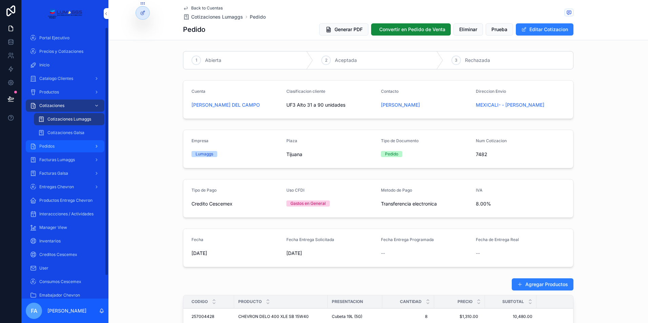
click at [64, 145] on div "Pedidos" at bounding box center [65, 146] width 70 height 11
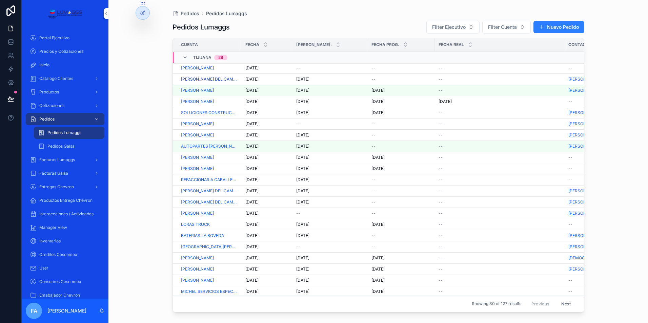
click at [221, 79] on span "RENTAS MARTIN DEL CAMPO" at bounding box center [209, 79] width 56 height 5
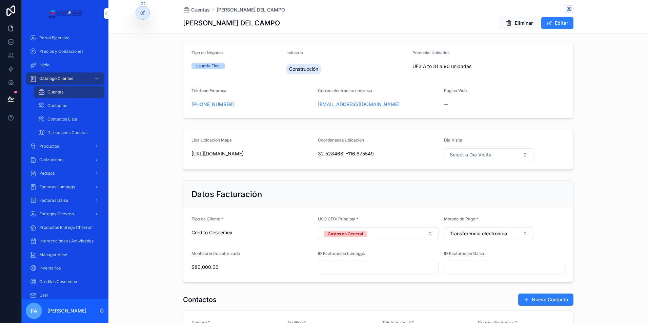
scroll to position [102, 0]
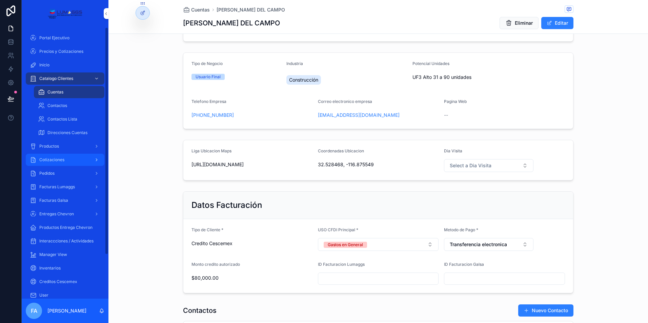
click at [53, 160] on span "Cotizaciones" at bounding box center [51, 159] width 25 height 5
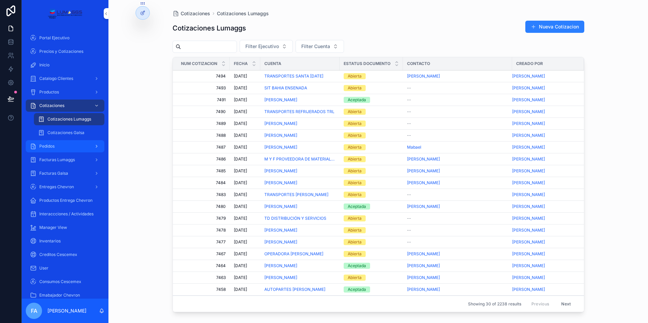
click at [65, 146] on div "Pedidos" at bounding box center [65, 146] width 70 height 11
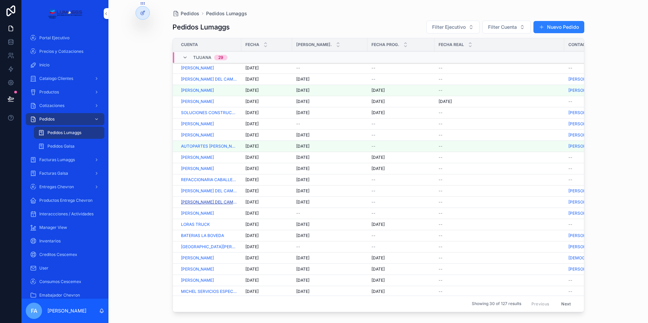
click at [198, 202] on span "RENTAS MARTIN DEL CAMPO" at bounding box center [209, 202] width 56 height 5
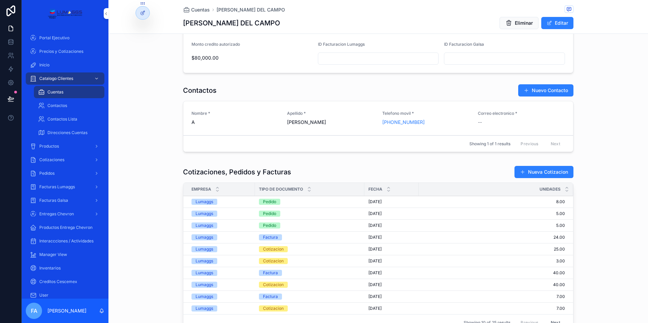
scroll to position [305, 0]
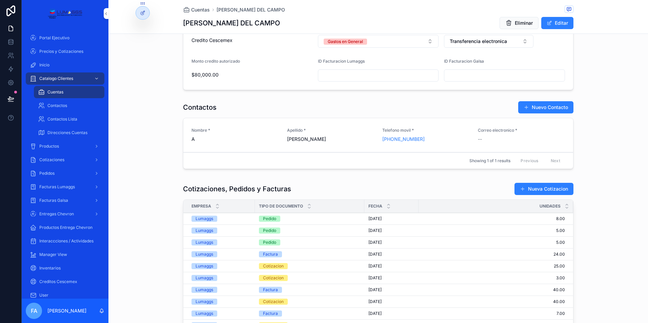
click at [370, 242] on span "6/10/2025" at bounding box center [374, 242] width 13 height 5
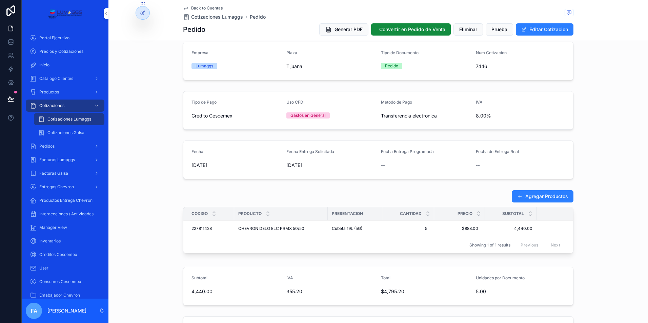
scroll to position [102, 0]
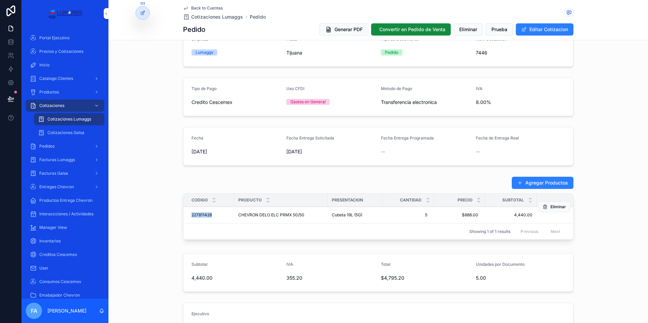
drag, startPoint x: 186, startPoint y: 215, endPoint x: 212, endPoint y: 212, distance: 25.6
click at [212, 212] on td "227811428 227811428" at bounding box center [208, 215] width 51 height 17
copy span "227811428"
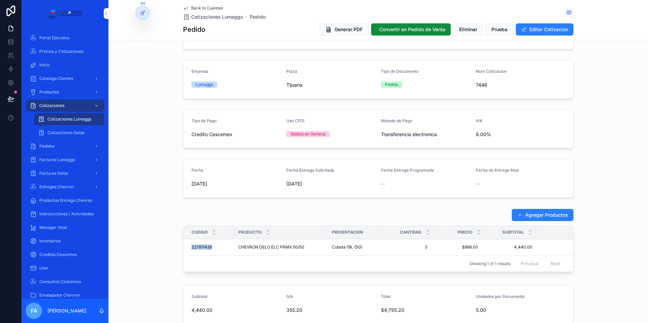
scroll to position [34, 0]
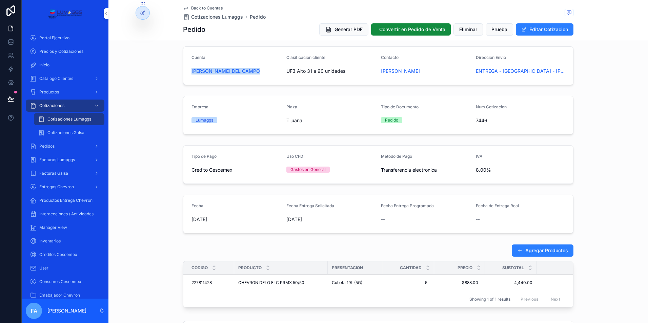
drag, startPoint x: 183, startPoint y: 70, endPoint x: 257, endPoint y: 71, distance: 73.9
click at [257, 71] on form "Cuenta RENTAS MARTIN DEL CAMPO Clasificacion cliente UF3 Alto 31 a 90 unidades …" at bounding box center [378, 66] width 390 height 38
copy span "RENTAS MARTIN DEL CAMPO"
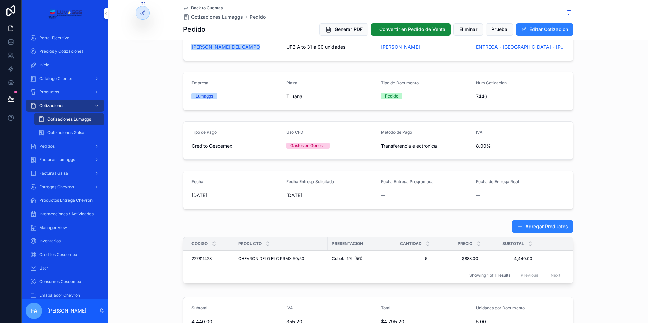
scroll to position [68, 0]
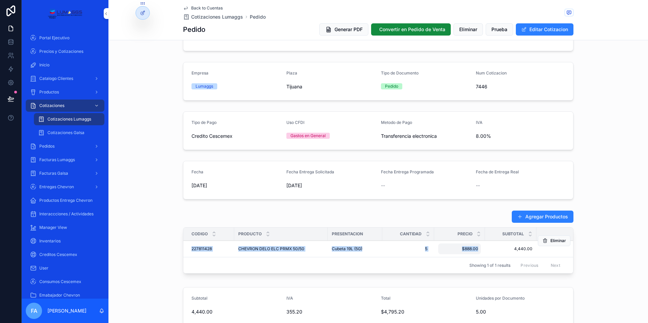
drag, startPoint x: 185, startPoint y: 248, endPoint x: 478, endPoint y: 247, distance: 293.5
click at [478, 247] on tr "227811428 227811428 CHEVRON DELO ELC PRMX 50/50 CHEVRON DELO ELC PRMX 50/50 Cub…" at bounding box center [392, 249] width 418 height 17
copy tr "227811428 227811428 CHEVRON DELO ELC PRMX 50/50 CHEVRON DELO ELC PRMX 50/50 Cub…"
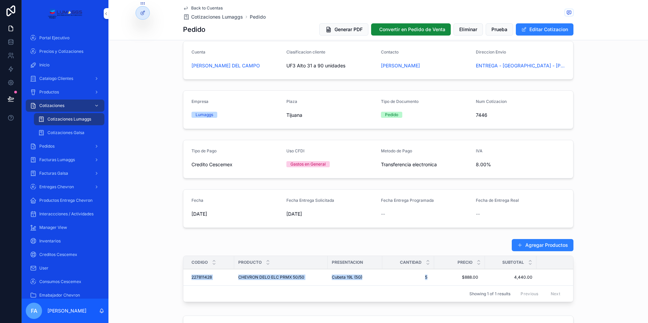
scroll to position [0, 0]
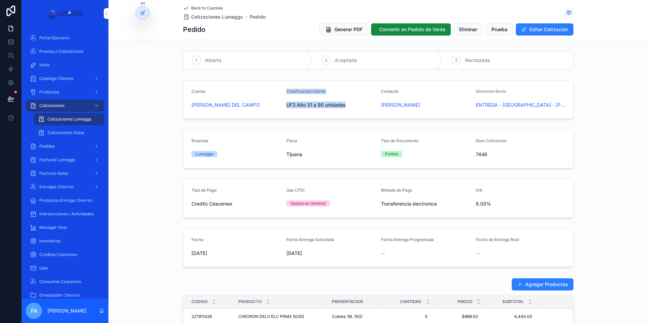
drag, startPoint x: 279, startPoint y: 104, endPoint x: 343, endPoint y: 105, distance: 63.7
click at [343, 105] on form "Cuenta RENTAS MARTIN DEL CAMPO Clasificacion cliente UF3 Alto 31 a 90 unidades …" at bounding box center [378, 100] width 390 height 38
copy form "Clasificacion cliente UF3 Alto 31 a 90 unidades"
